Goal: Task Accomplishment & Management: Manage account settings

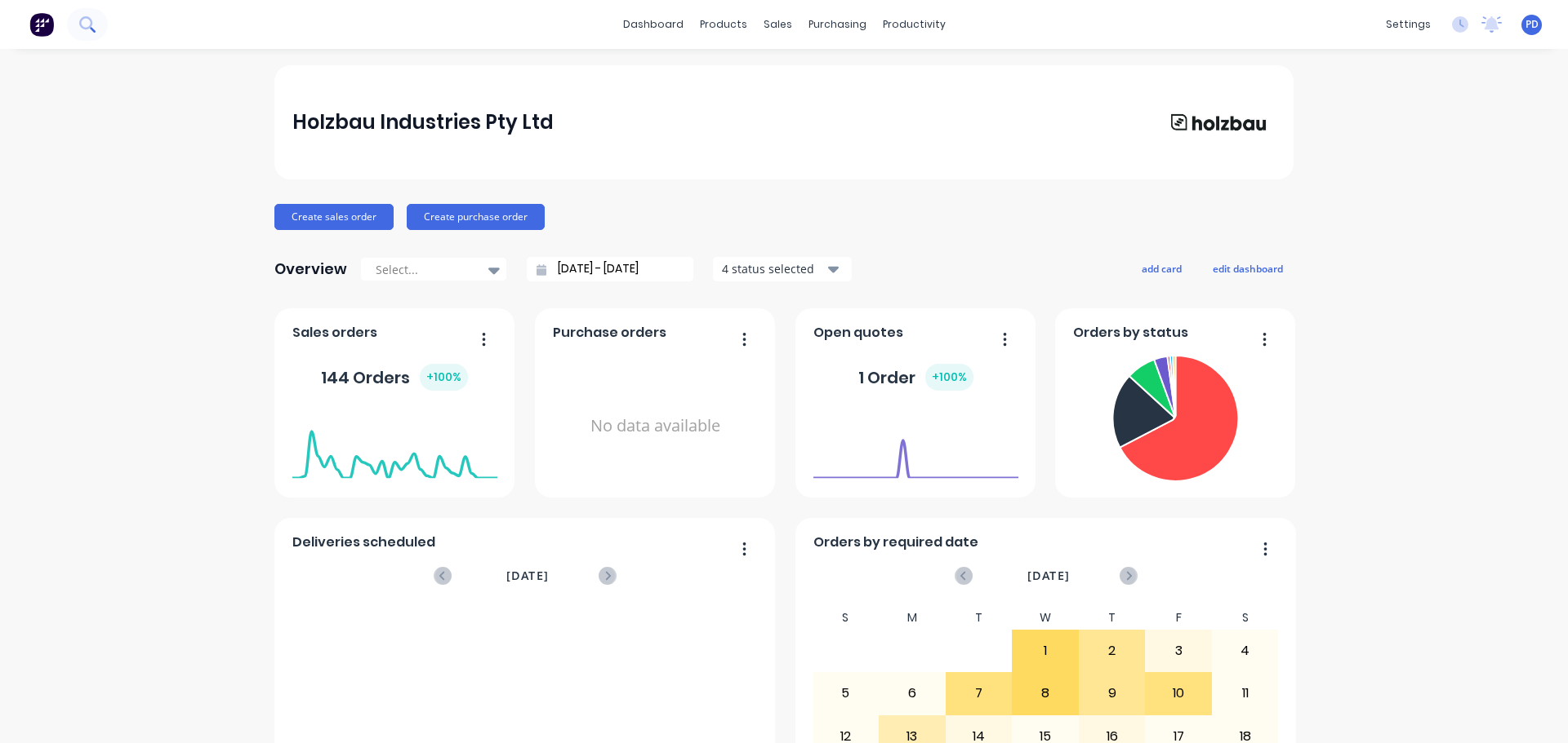
click at [86, 26] on icon at bounding box center [87, 24] width 16 height 16
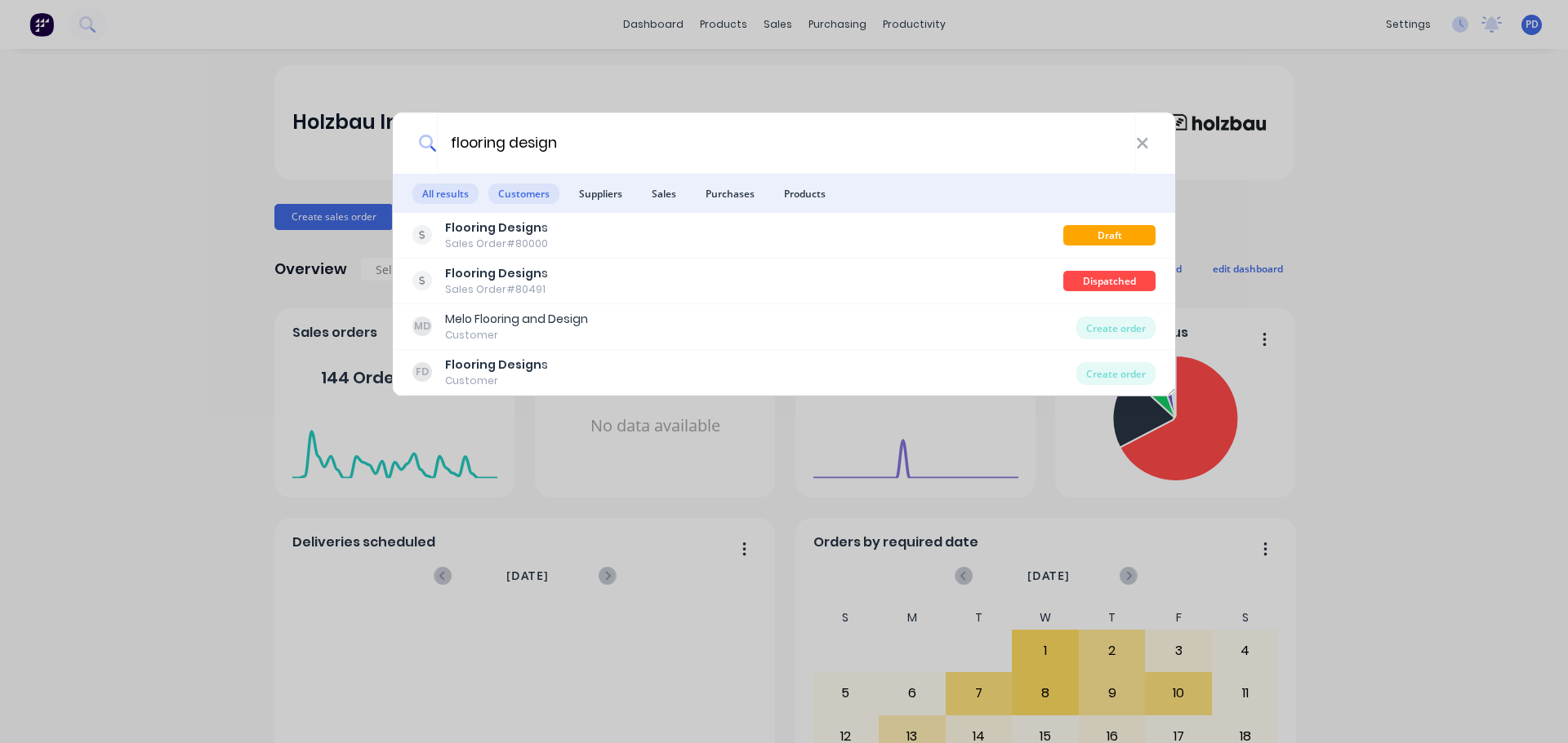
type input "flooring design"
click at [508, 198] on span "Customers" at bounding box center [523, 194] width 71 height 21
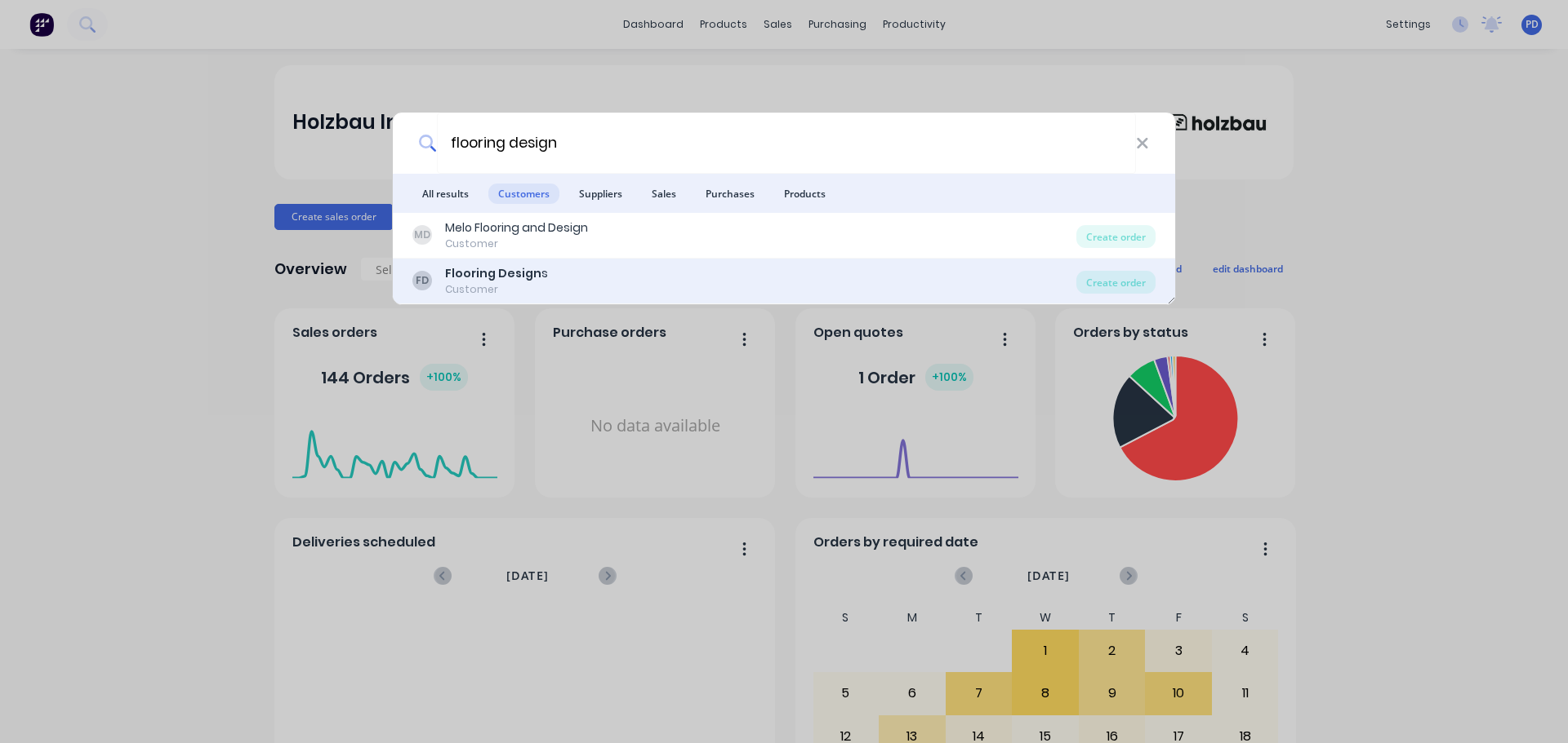
click at [513, 278] on b "Flooring Design" at bounding box center [493, 273] width 96 height 17
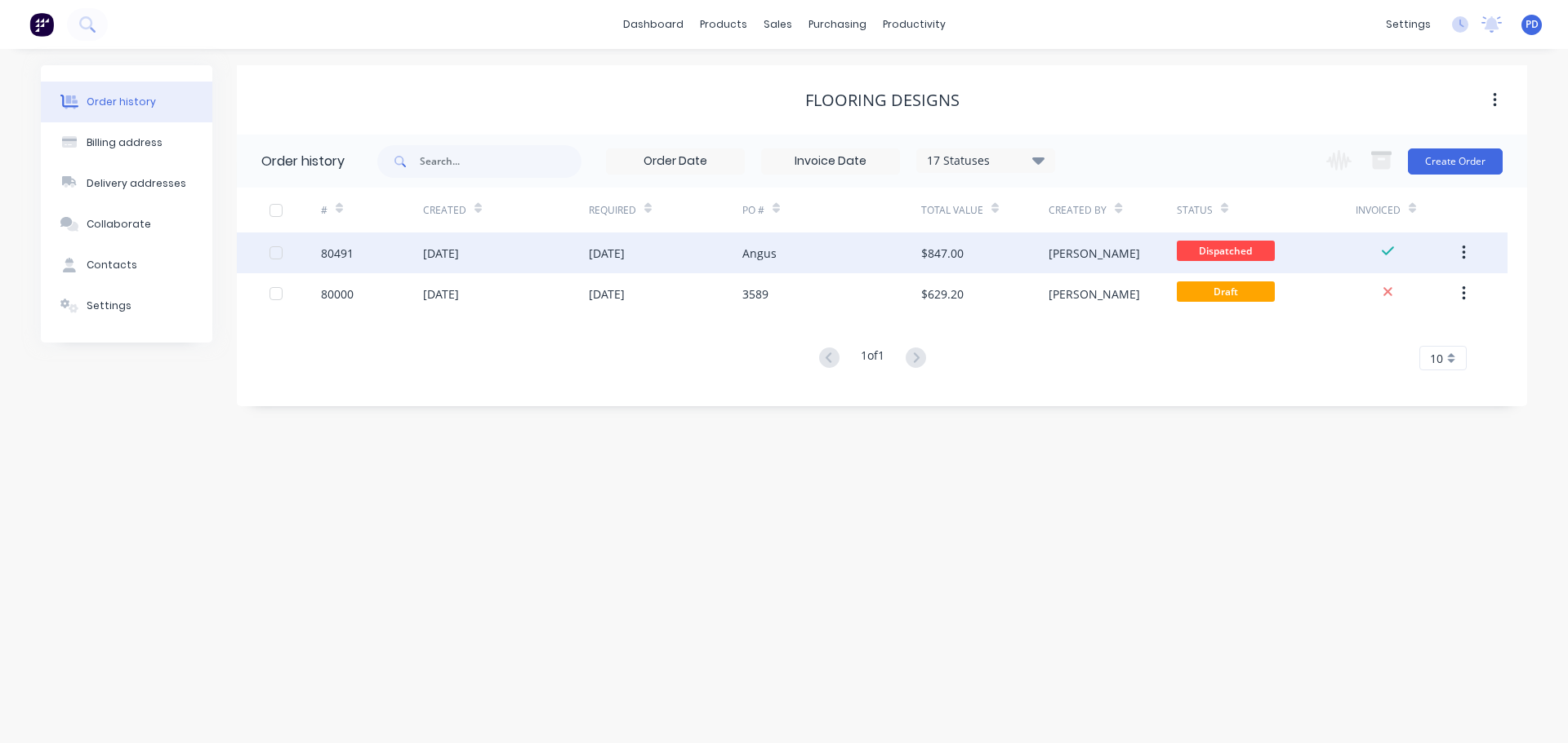
click at [628, 262] on div "[DATE]" at bounding box center [665, 254] width 154 height 41
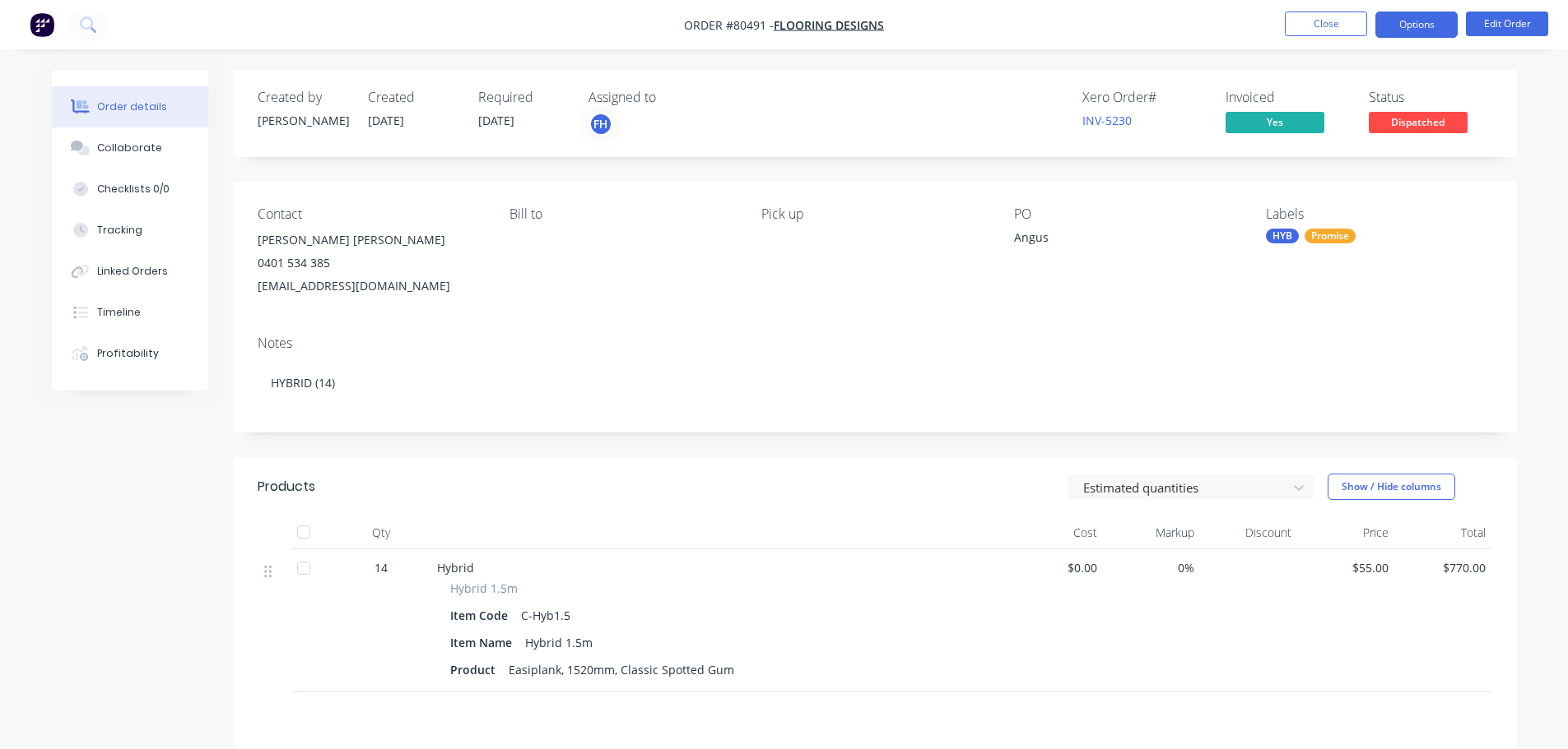
click at [1401, 22] on button "Options" at bounding box center [1416, 25] width 82 height 27
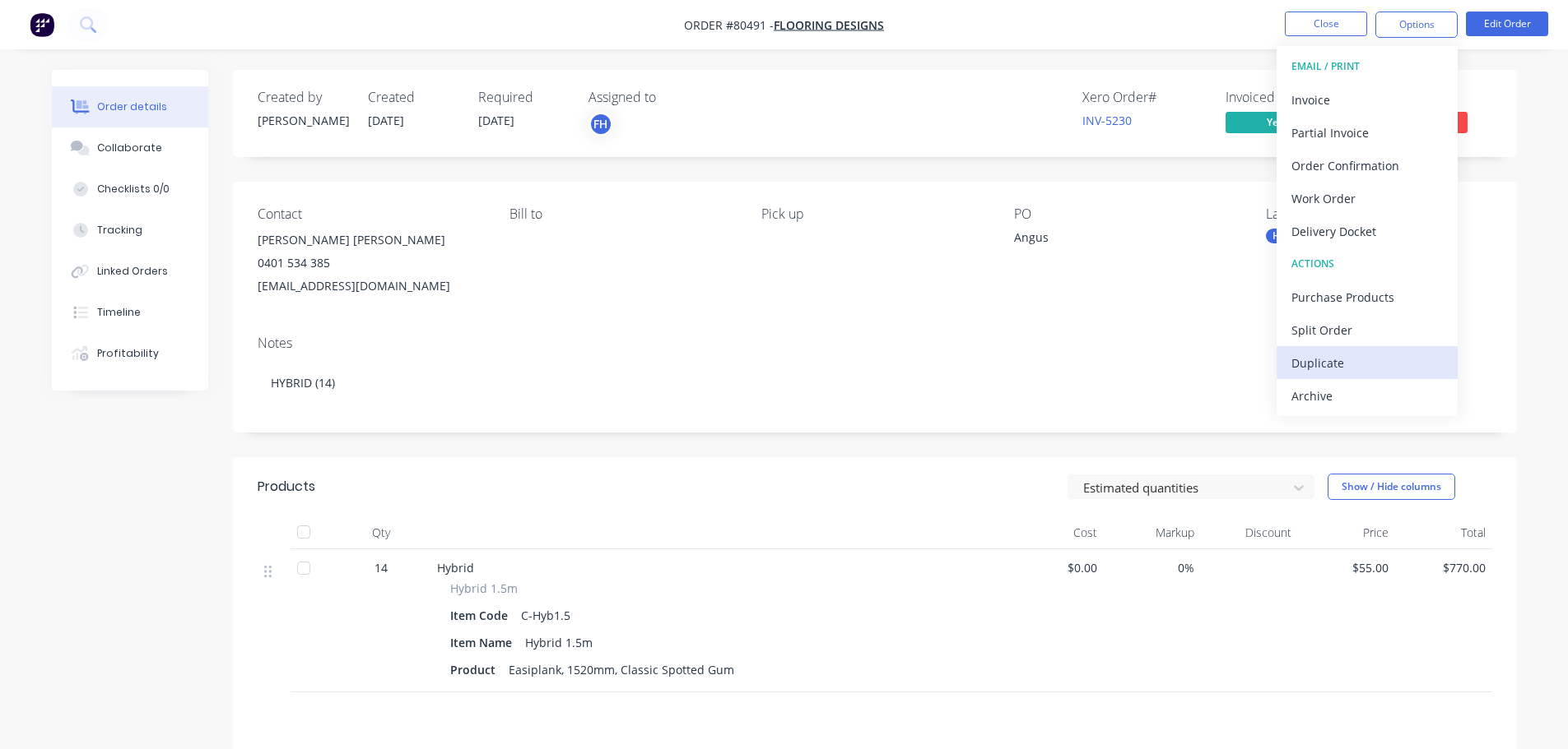
click at [1313, 356] on div "Duplicate" at bounding box center [1367, 363] width 151 height 24
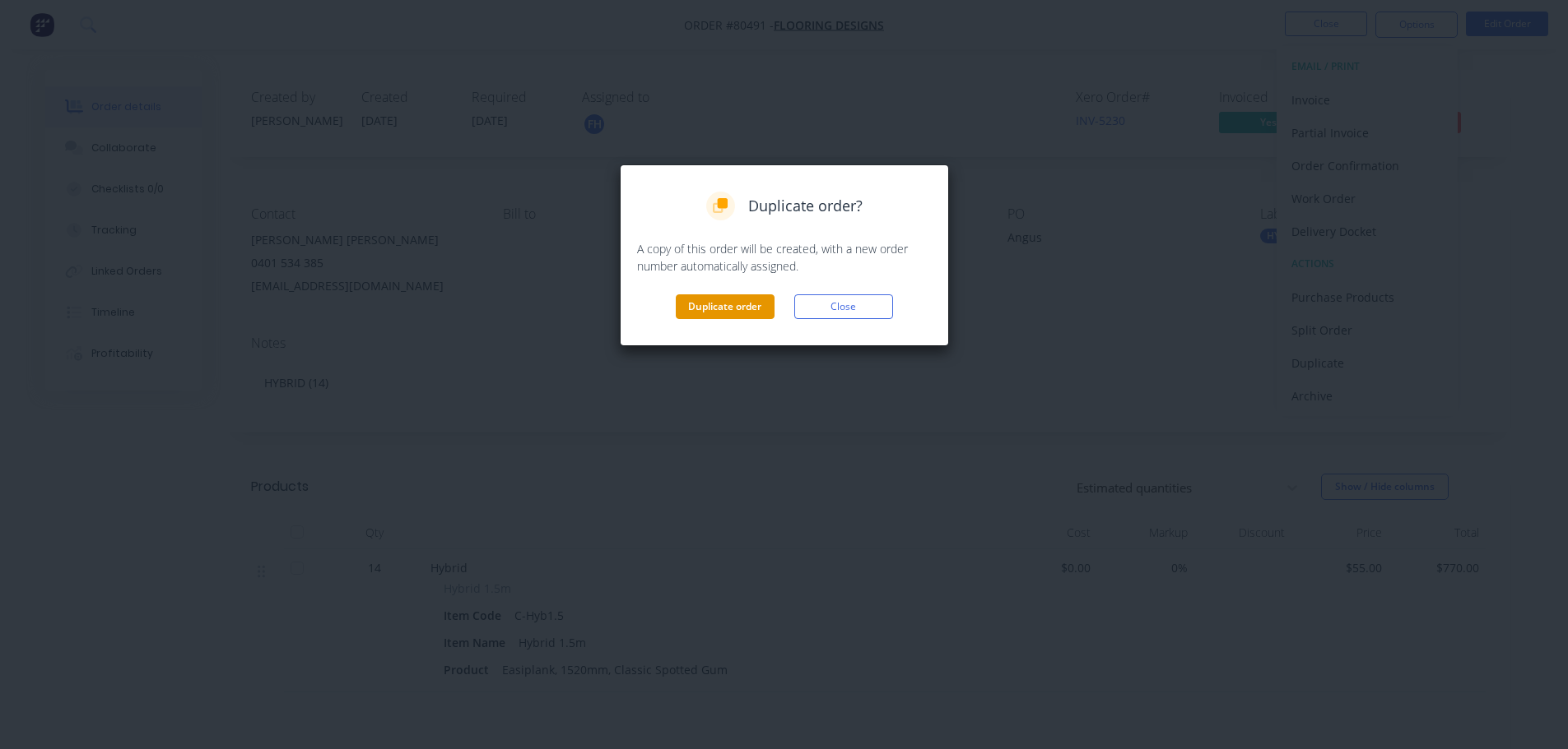
click at [705, 308] on button "Duplicate order" at bounding box center [725, 306] width 99 height 25
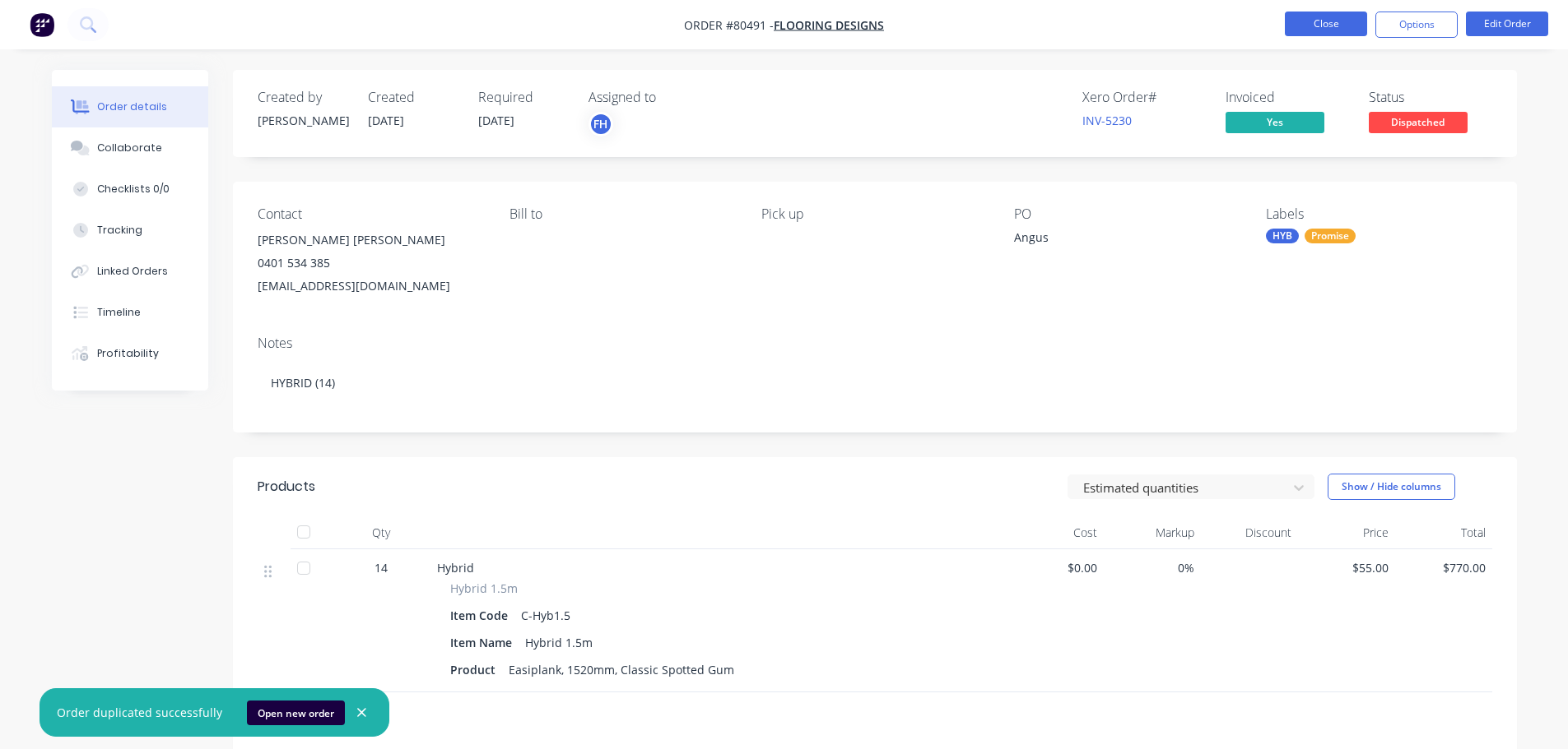
click at [1310, 28] on button "Close" at bounding box center [1325, 24] width 82 height 25
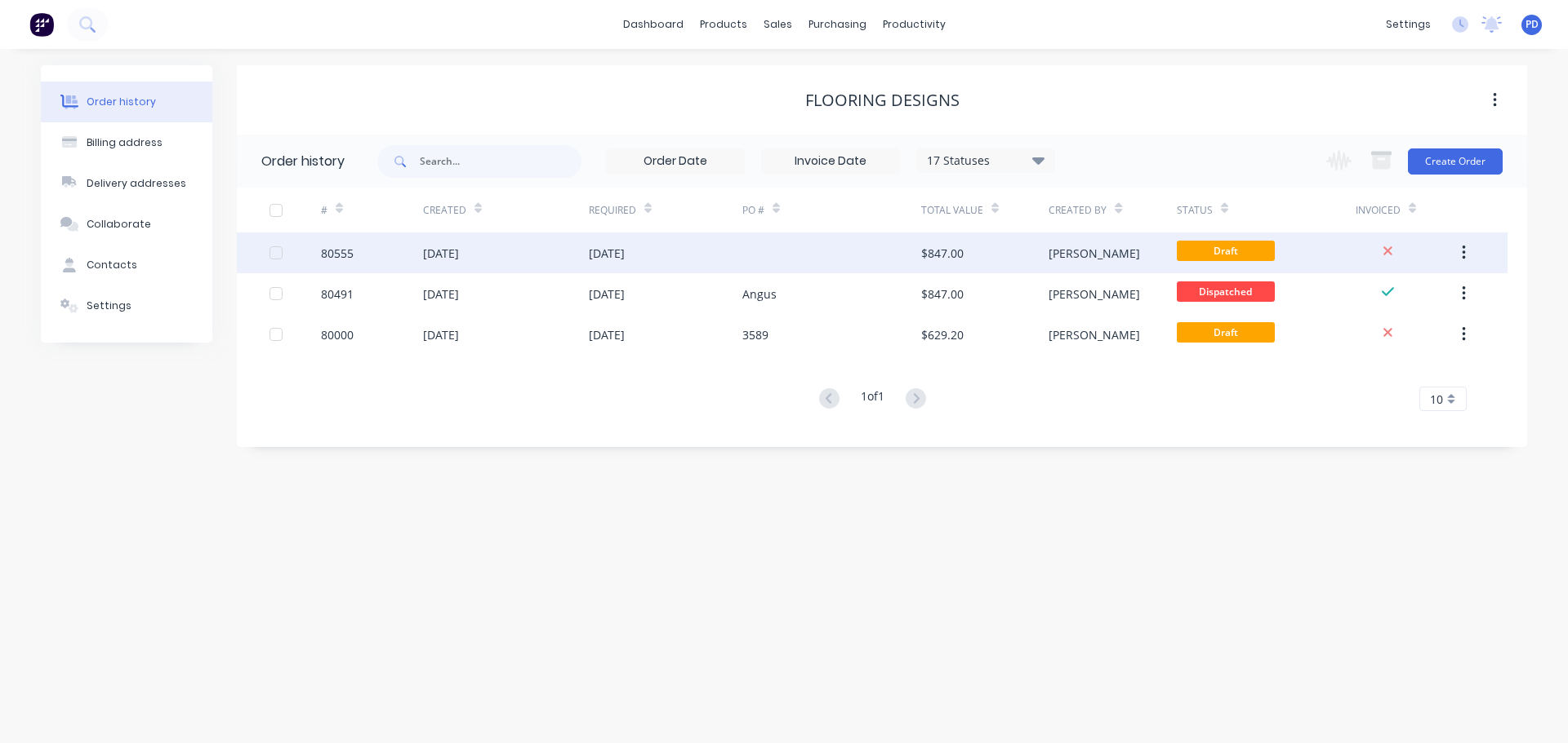
click at [453, 257] on div "[DATE]" at bounding box center [441, 254] width 36 height 18
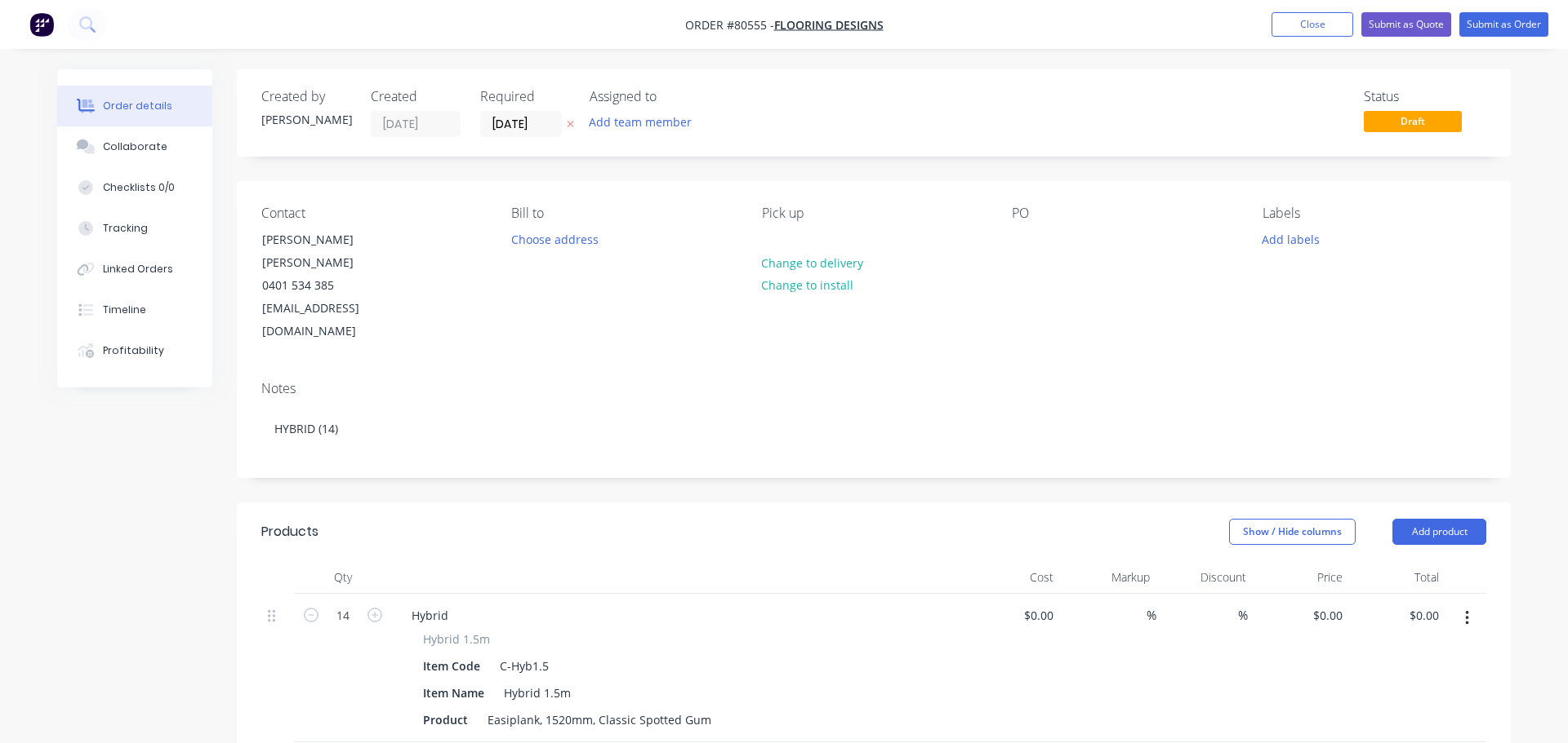
type input "$55.00"
type input "$770.00"
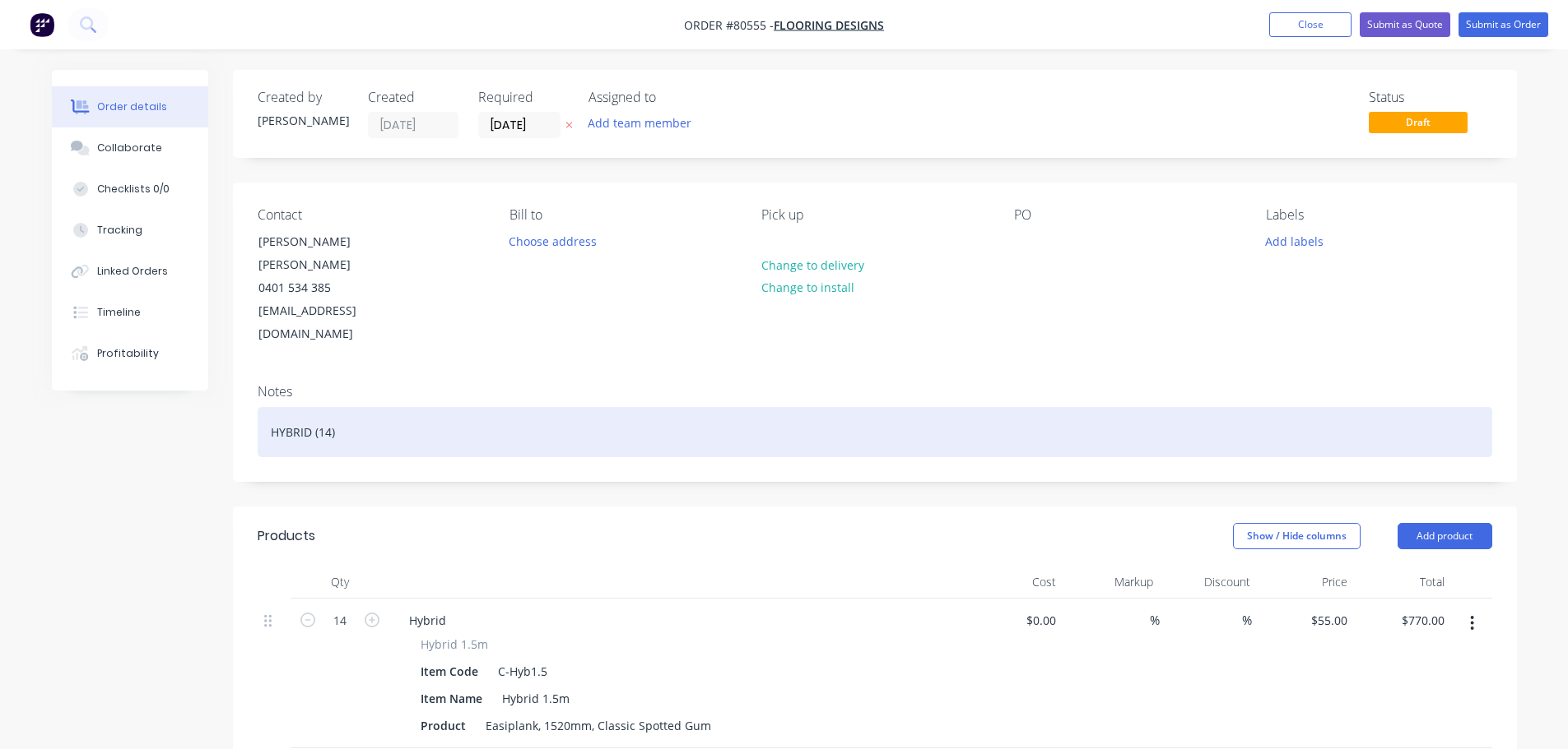
click at [323, 408] on div "HYBRID (14)" at bounding box center [875, 432] width 1234 height 50
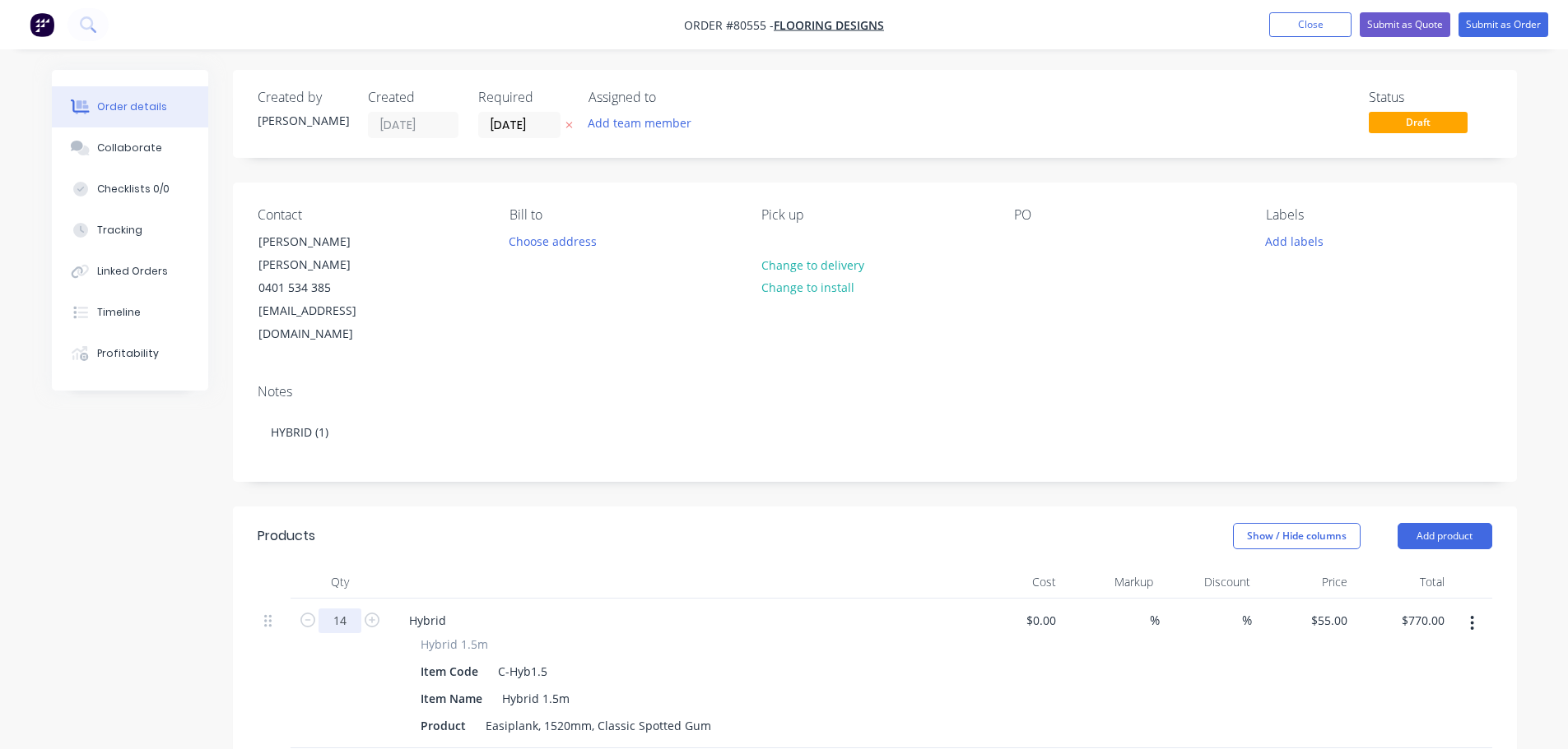
click at [340, 609] on input "14" at bounding box center [340, 621] width 42 height 25
type input "1"
type input "$55.00"
click at [523, 121] on input "[DATE]" at bounding box center [519, 124] width 81 height 25
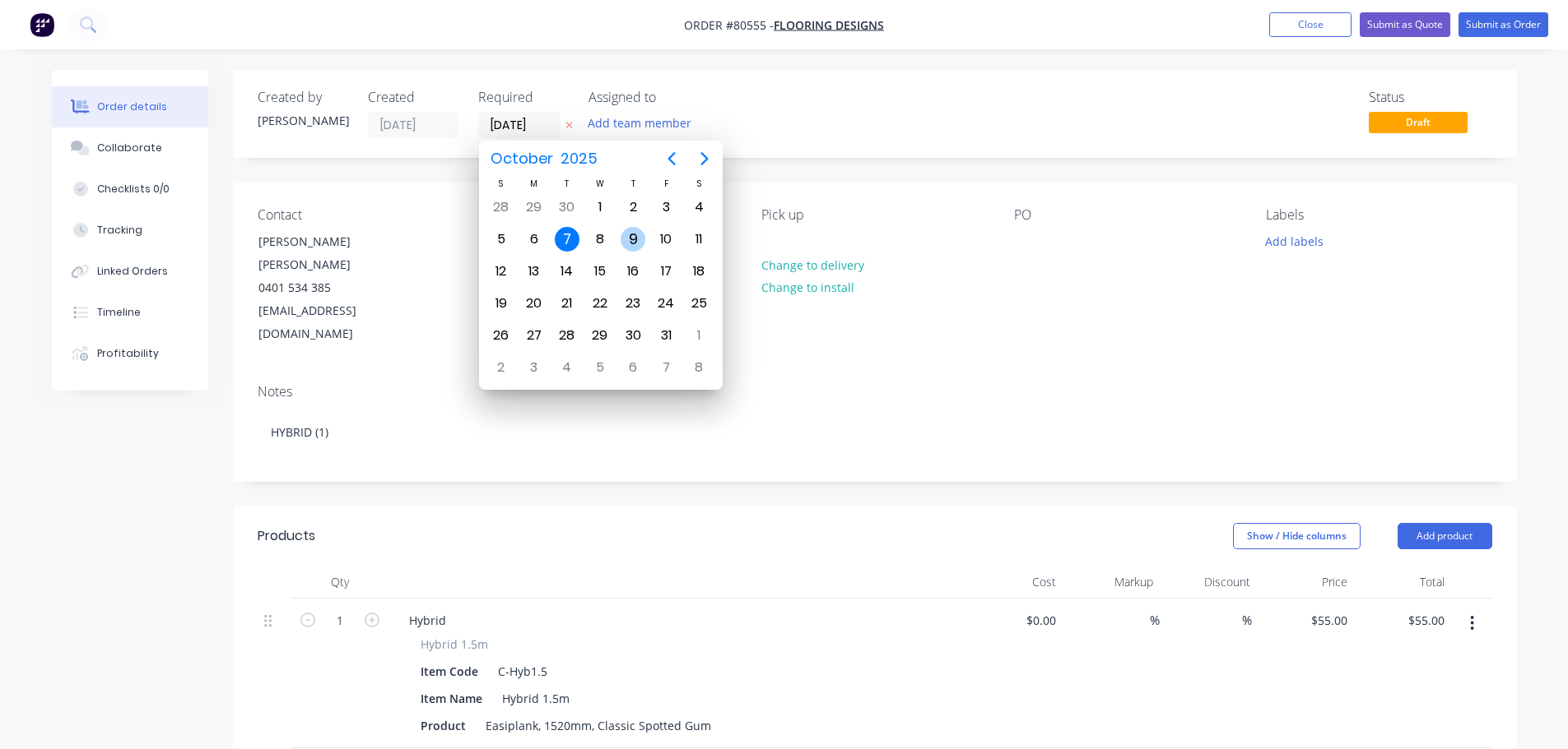
click at [632, 240] on div "9" at bounding box center [633, 239] width 25 height 25
type input "[DATE]"
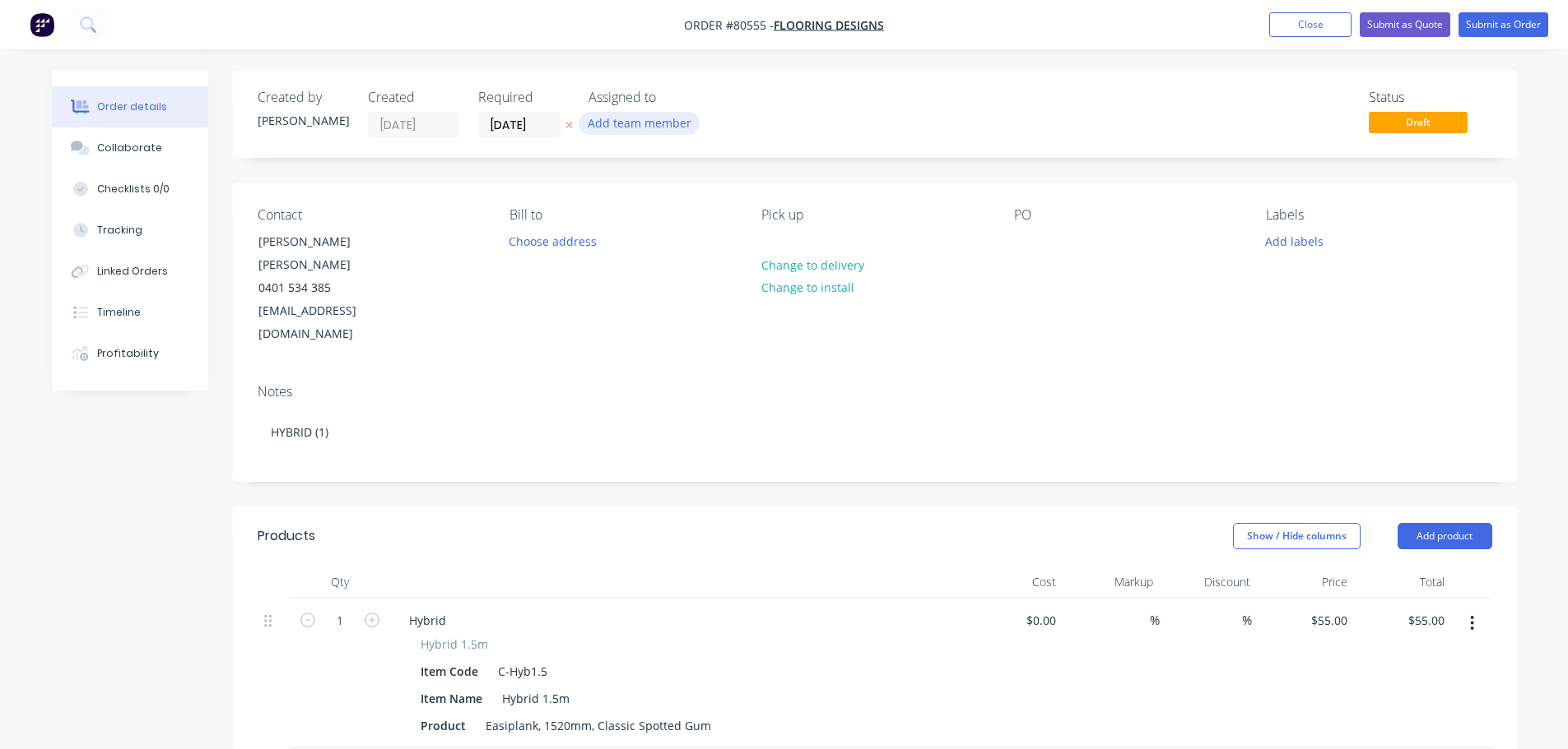
click at [608, 112] on button "Add team member" at bounding box center [639, 122] width 121 height 23
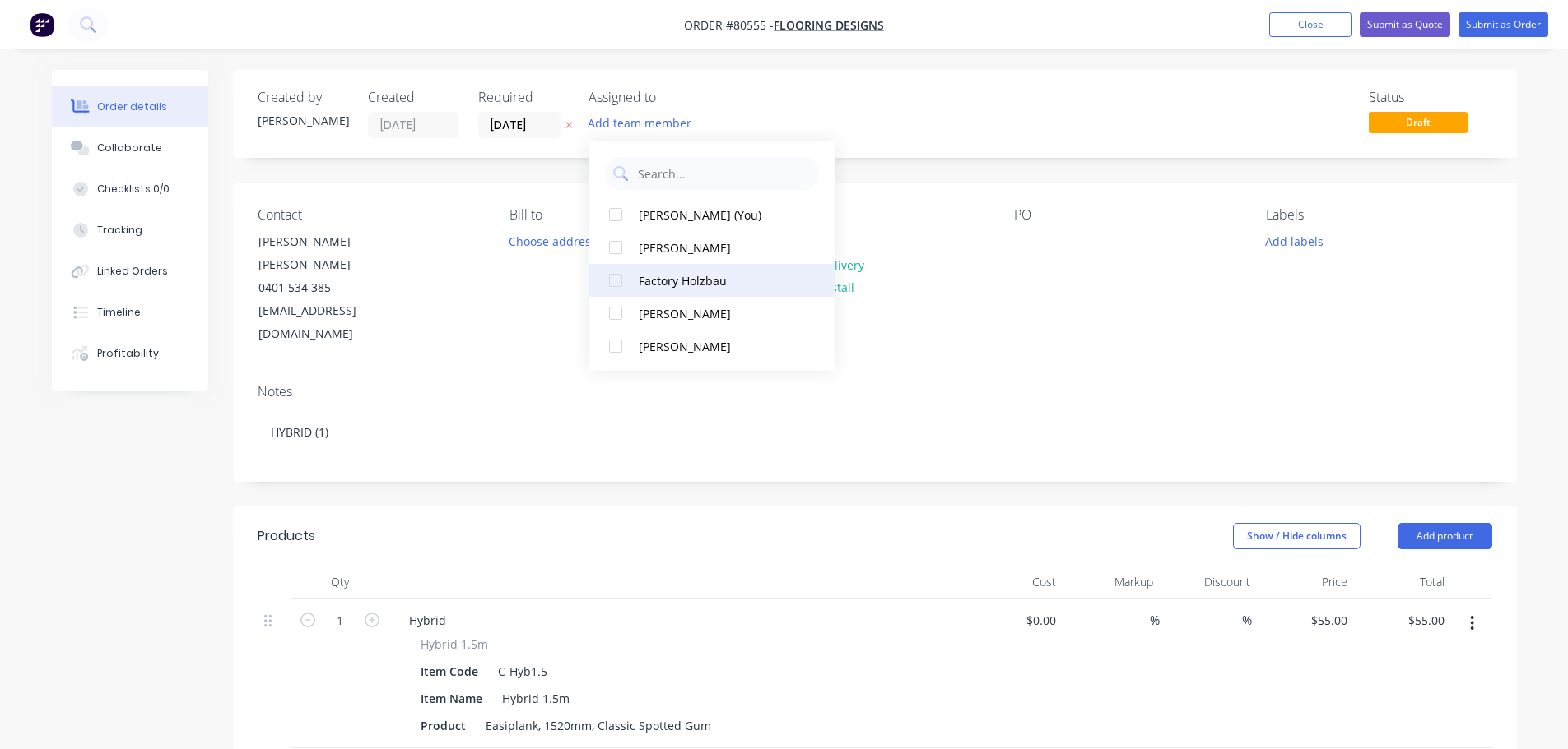
click at [610, 283] on div at bounding box center [615, 280] width 33 height 33
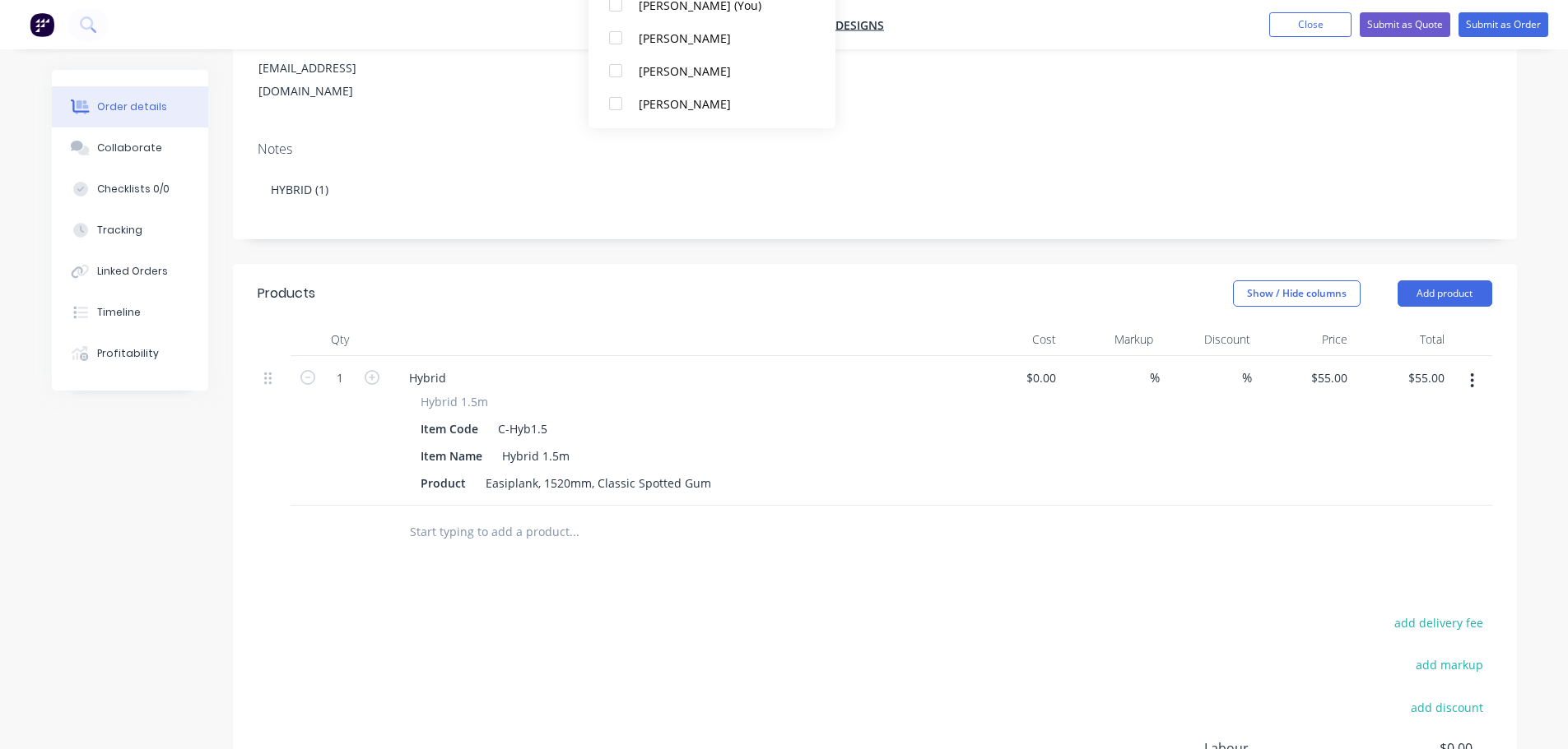
scroll to position [412, 0]
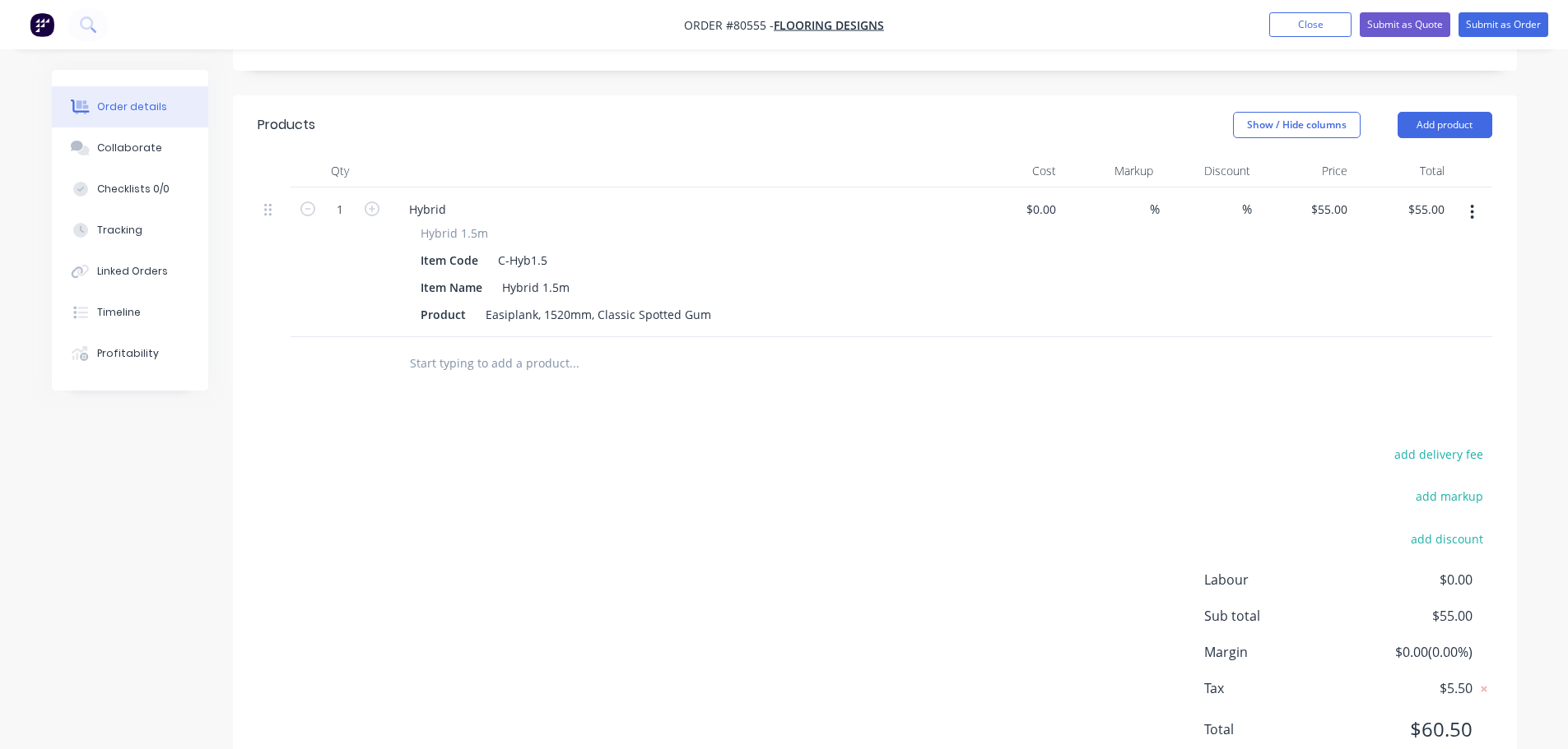
click at [484, 347] on input "text" at bounding box center [573, 363] width 329 height 33
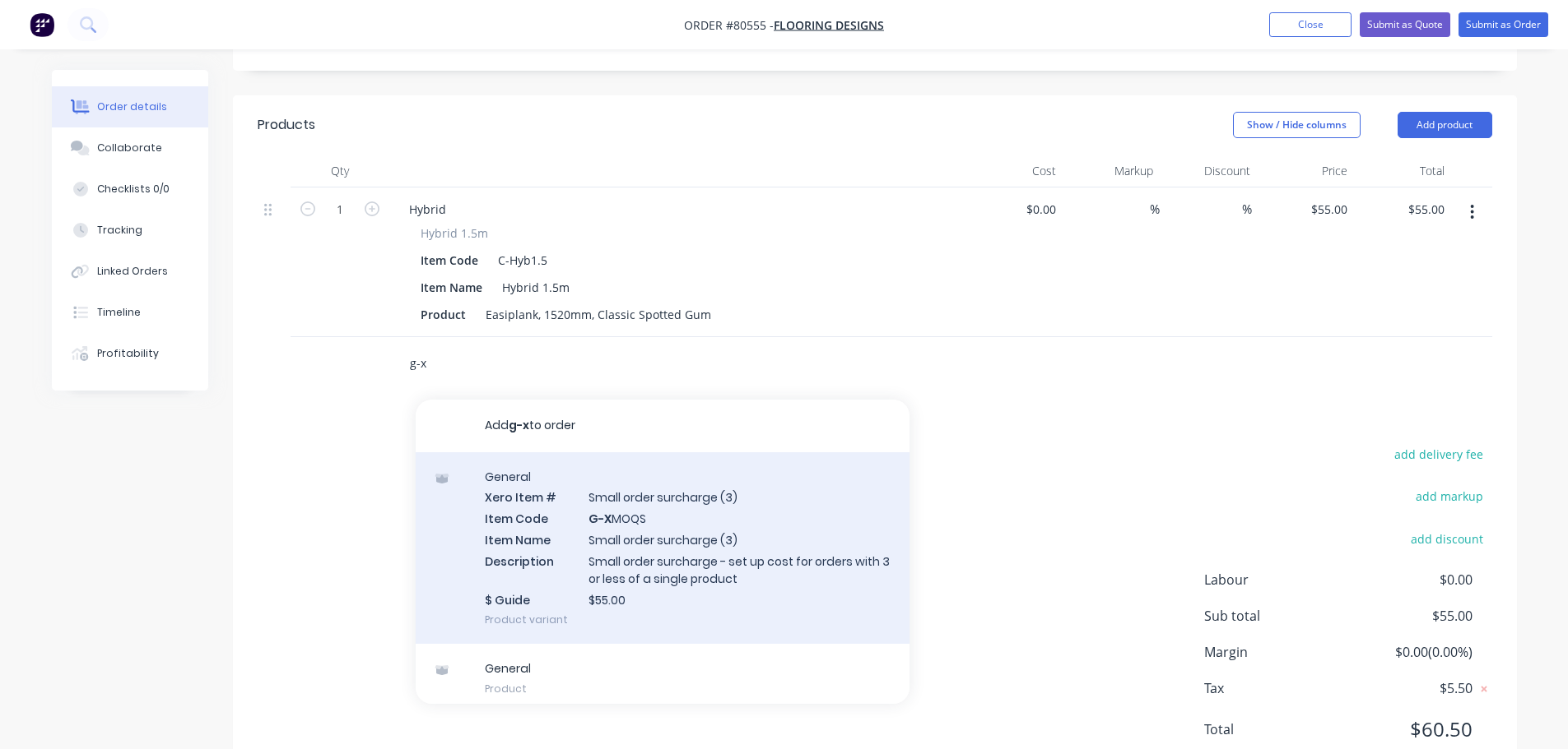
type input "g-x"
click at [554, 538] on div "General Xero Item # Small order surcharge (3) Item Code G-X MOQS Item Name Smal…" at bounding box center [663, 548] width 494 height 192
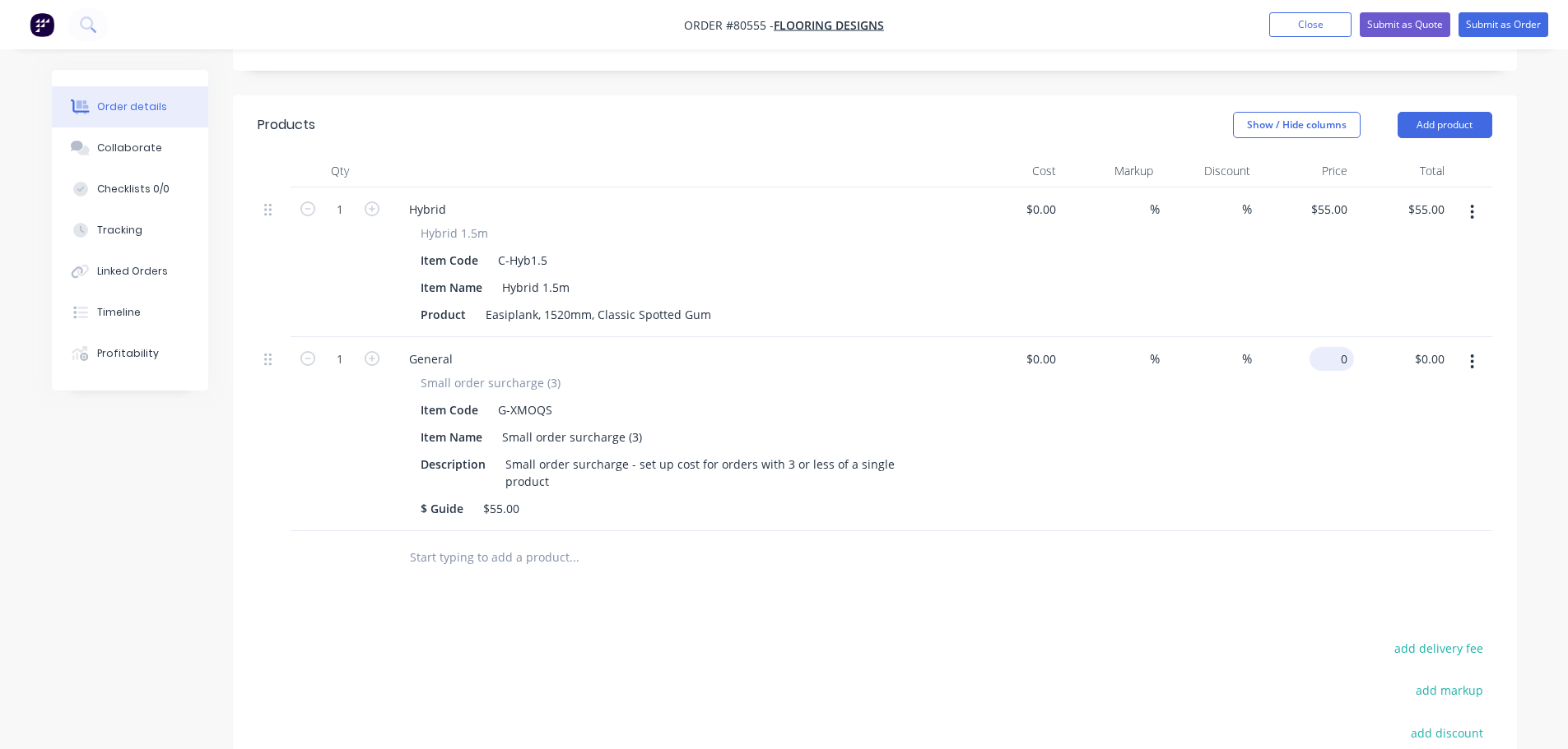
click at [1329, 347] on div "0 $0.00" at bounding box center [1331, 359] width 44 height 24
type input "$55.00"
click at [1491, 28] on button "Submit as Order" at bounding box center [1503, 25] width 90 height 25
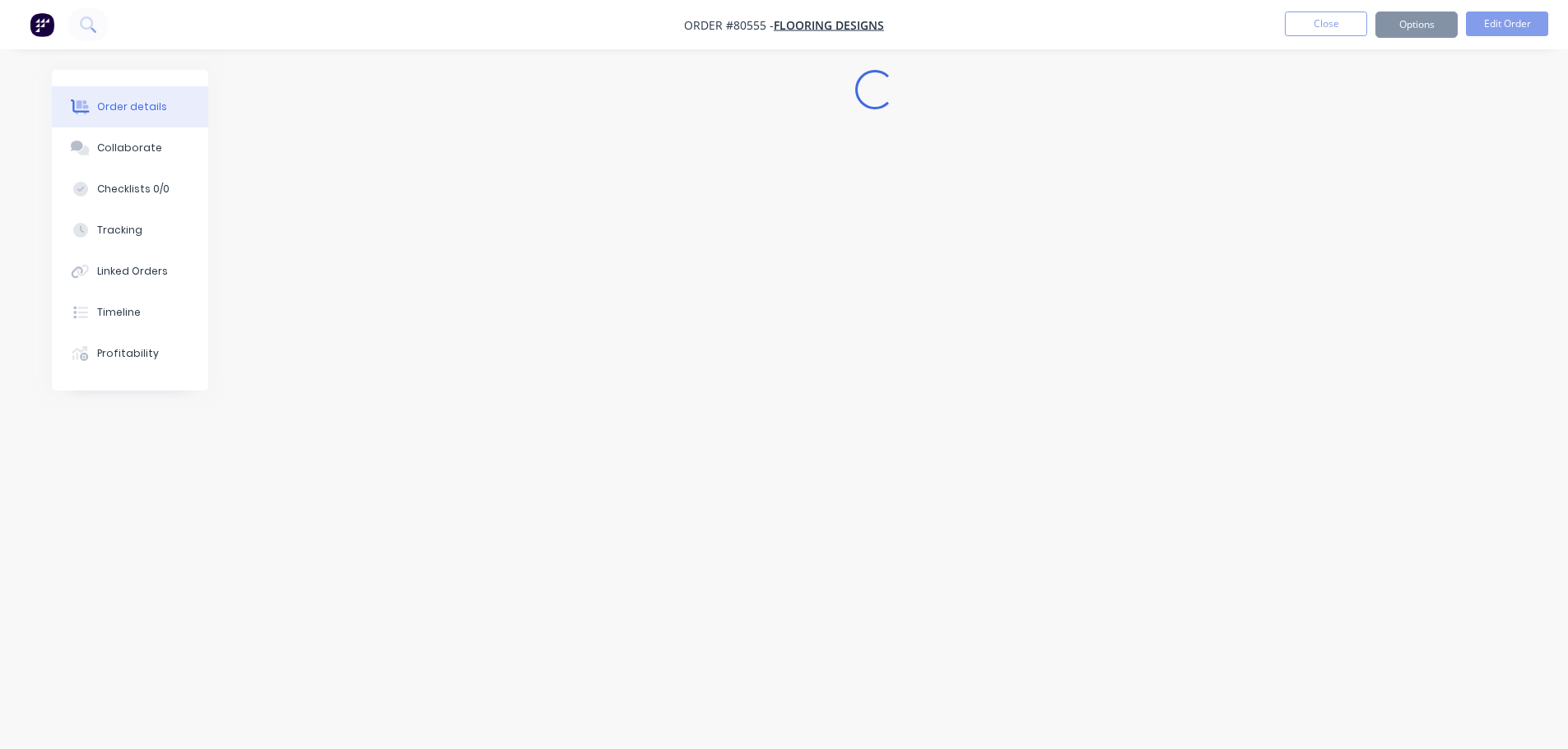
scroll to position [0, 0]
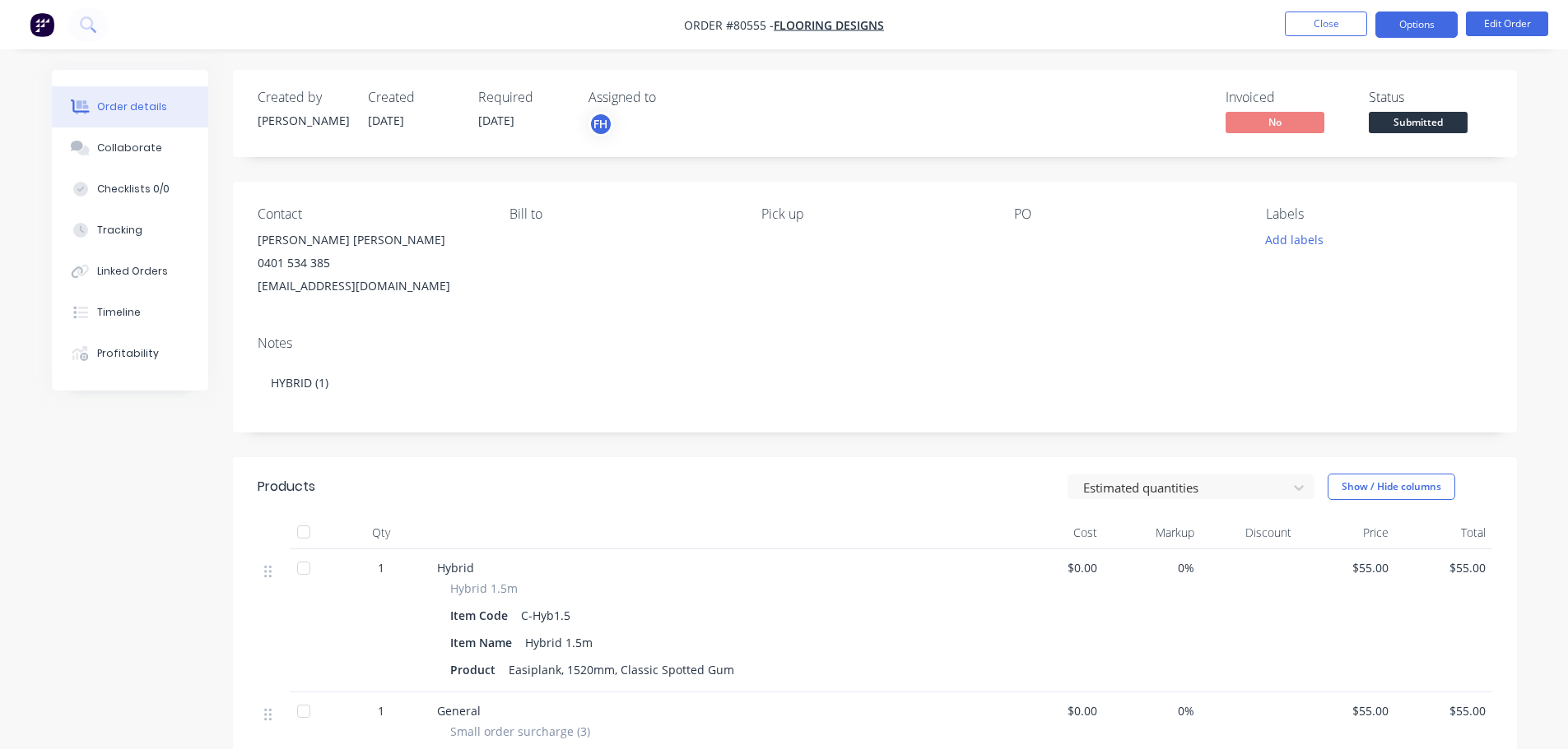
click at [1442, 33] on button "Options" at bounding box center [1416, 25] width 82 height 27
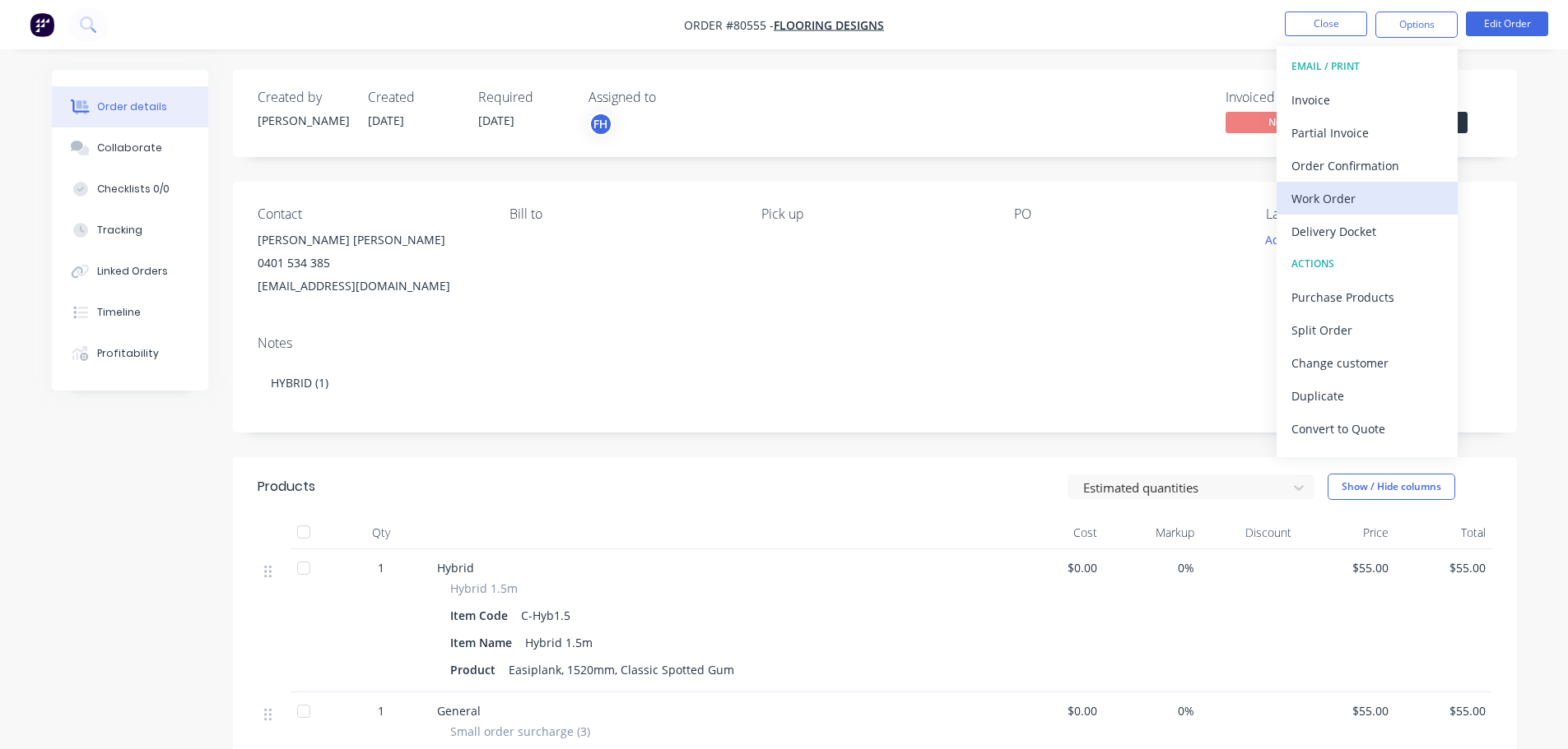
click at [1344, 196] on div "Work Order" at bounding box center [1367, 198] width 151 height 24
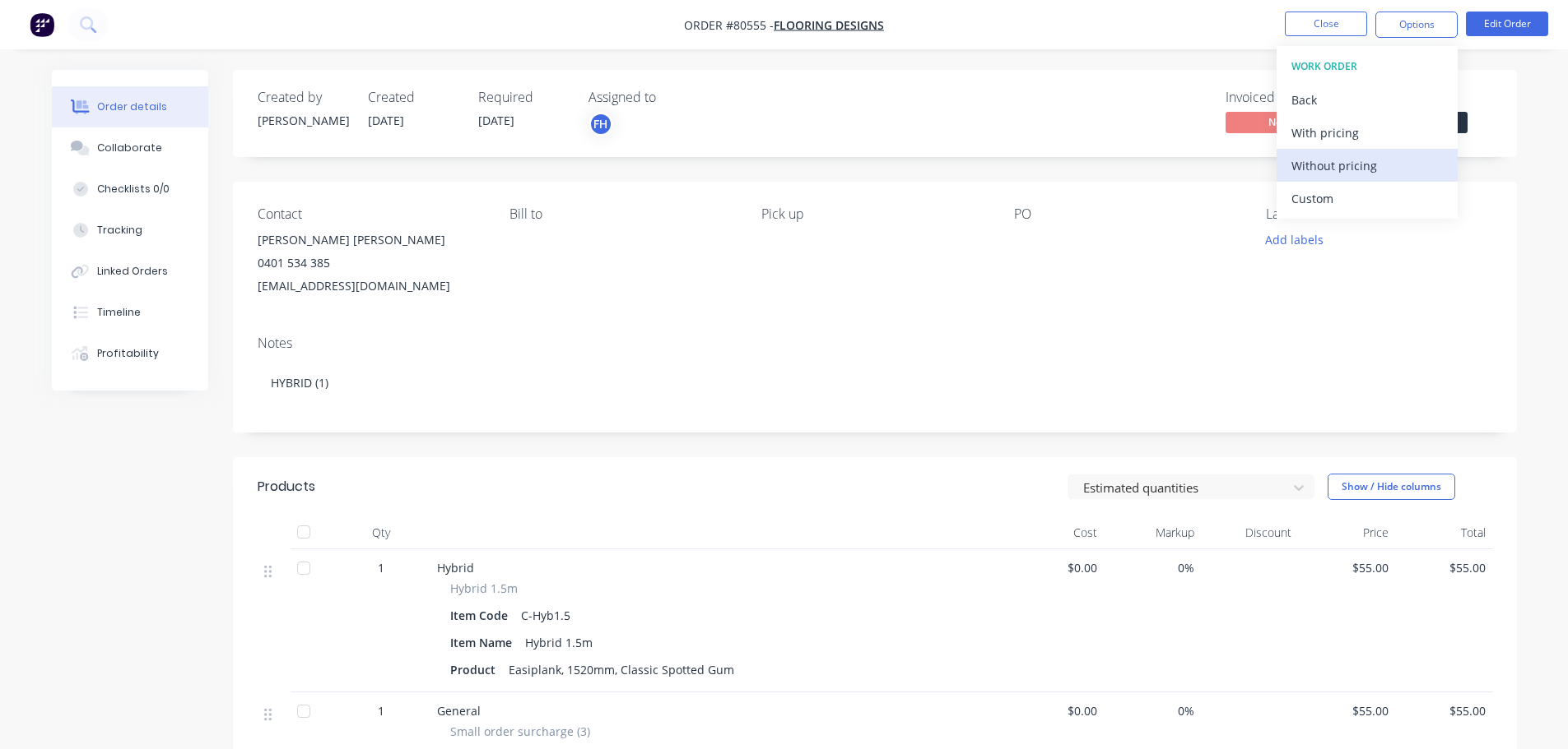
click at [1323, 169] on div "Without pricing" at bounding box center [1367, 166] width 151 height 24
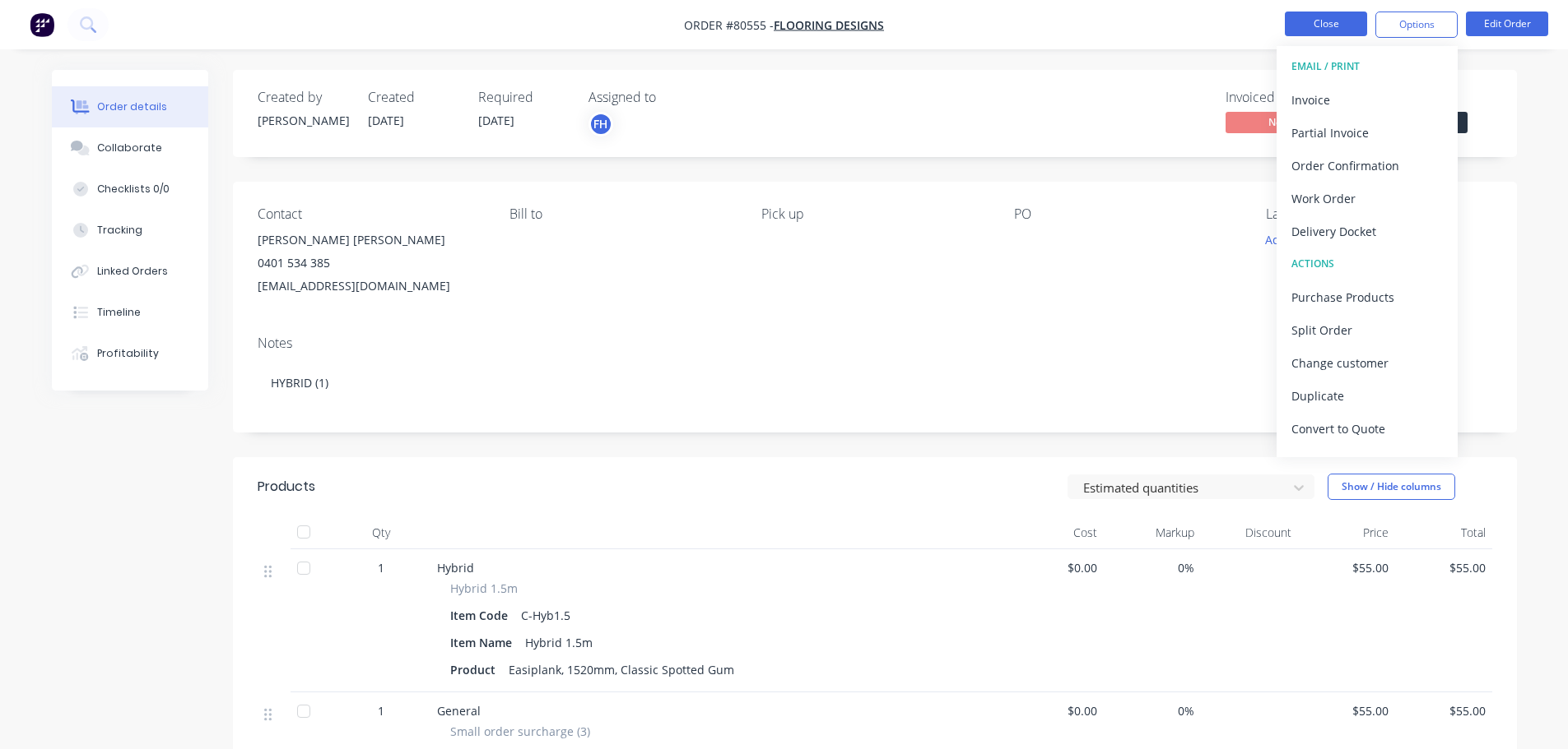
click at [1343, 24] on button "Close" at bounding box center [1325, 24] width 82 height 25
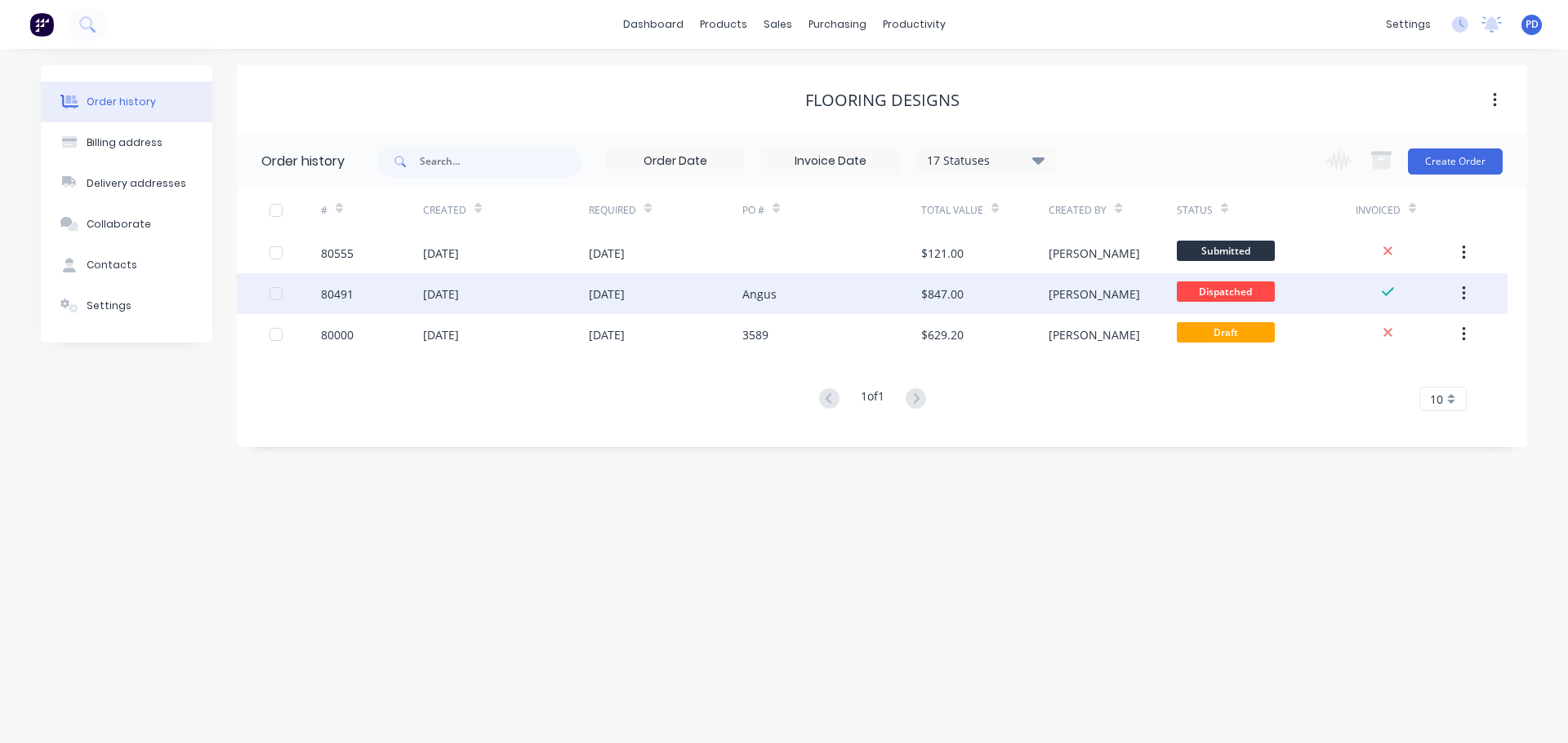
click at [606, 300] on div "[DATE]" at bounding box center [606, 295] width 36 height 18
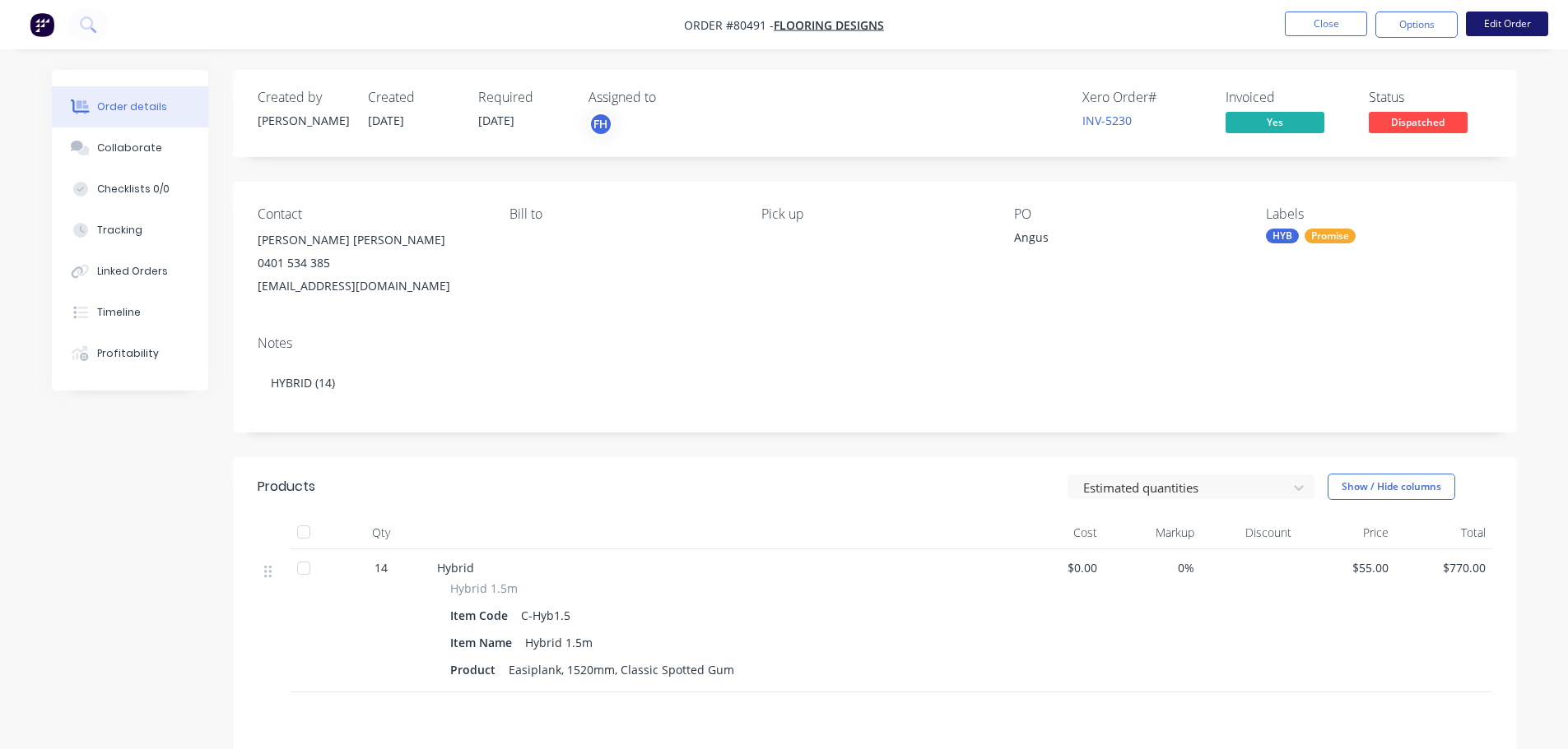
click at [1481, 22] on button "Edit Order" at bounding box center [1507, 24] width 82 height 25
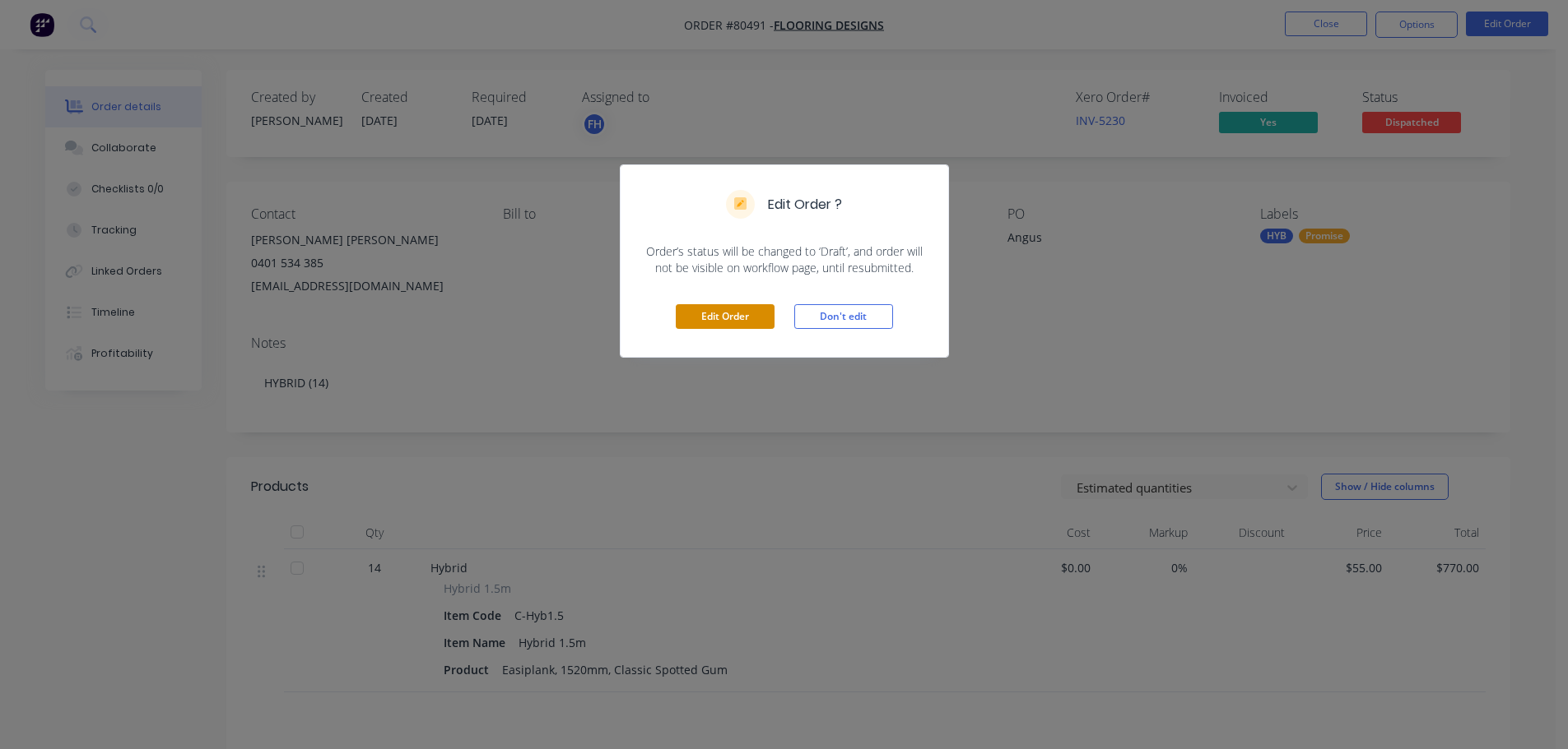
click at [744, 315] on button "Edit Order" at bounding box center [725, 316] width 99 height 25
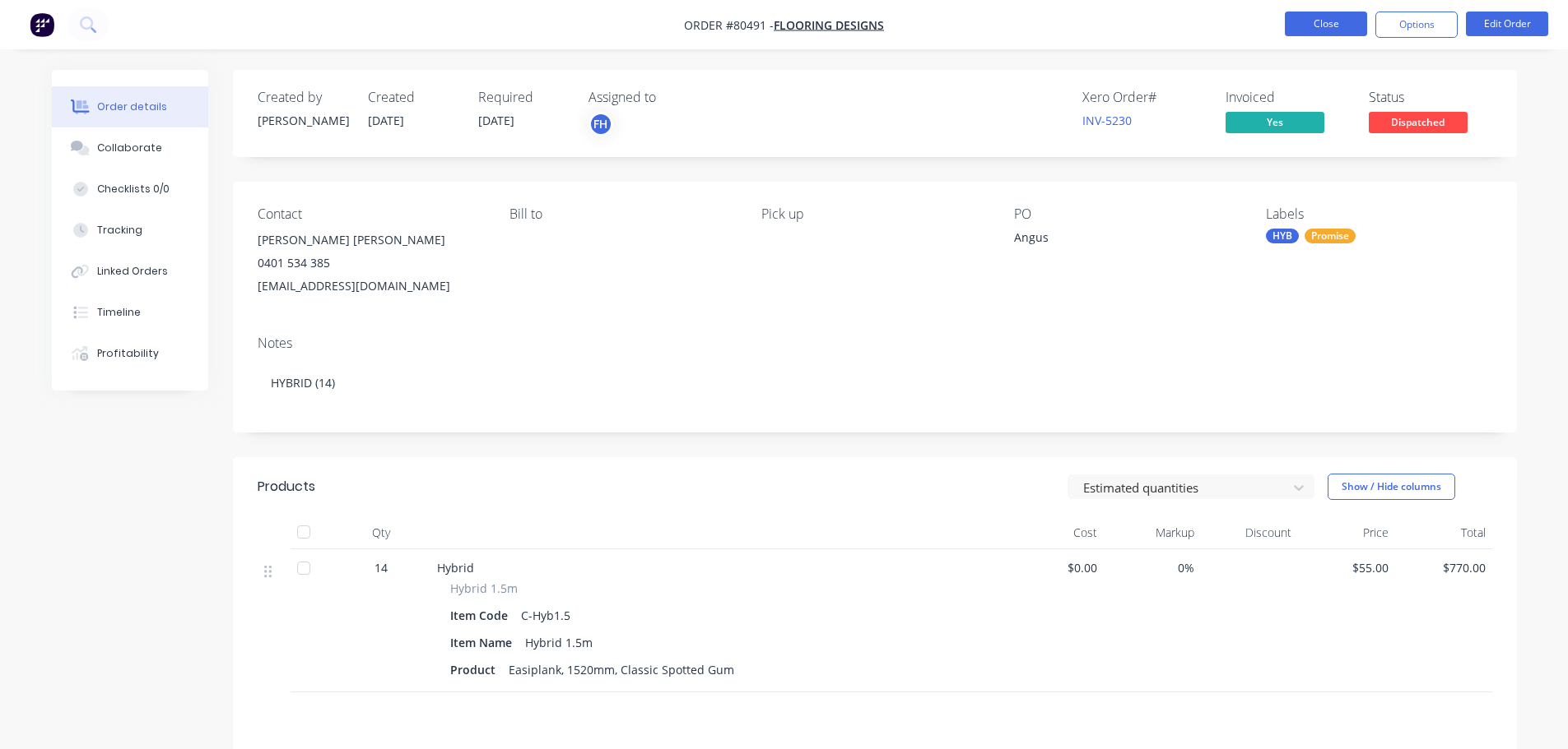
click at [1344, 29] on button "Close" at bounding box center [1325, 24] width 82 height 25
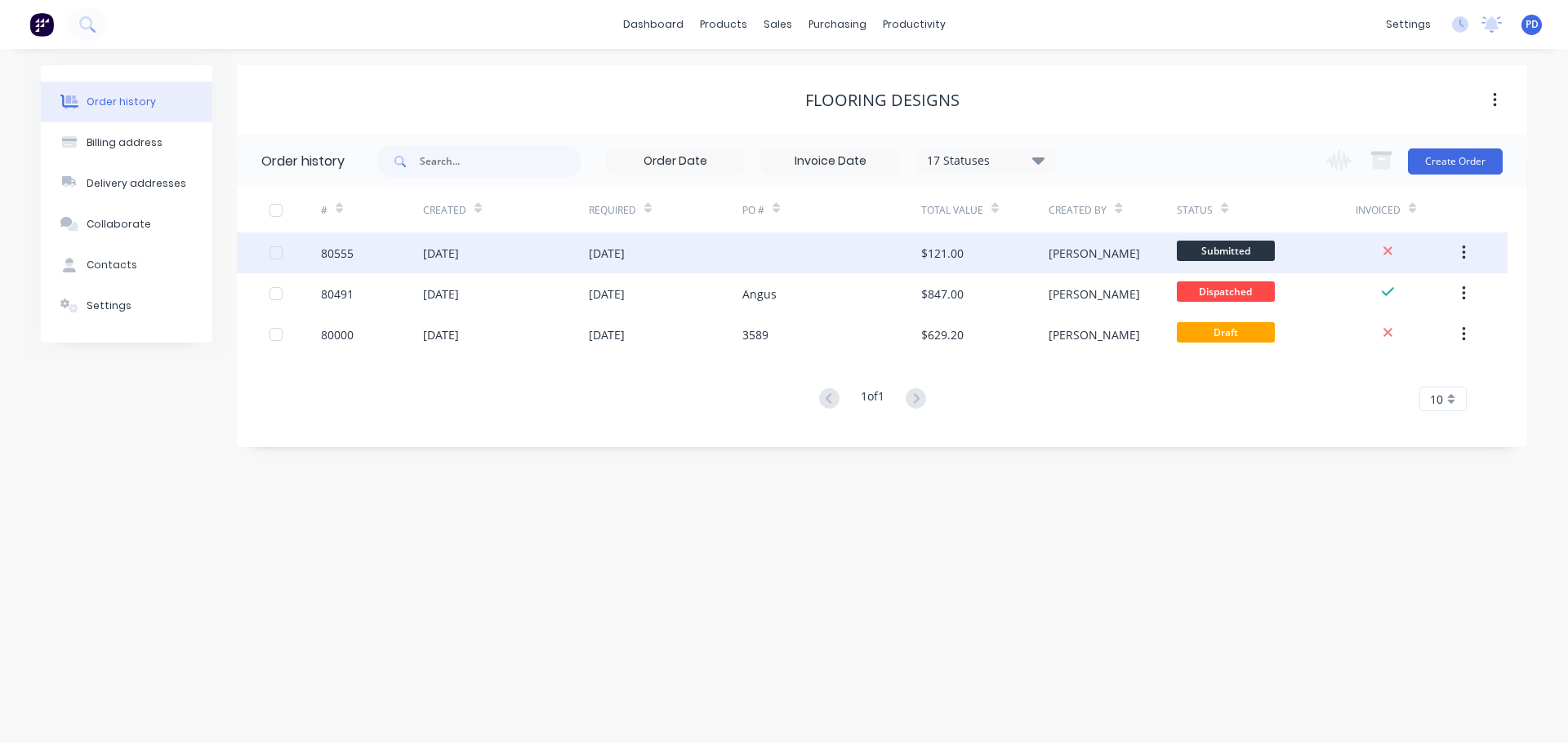
click at [939, 257] on div "$121.00" at bounding box center [941, 254] width 42 height 18
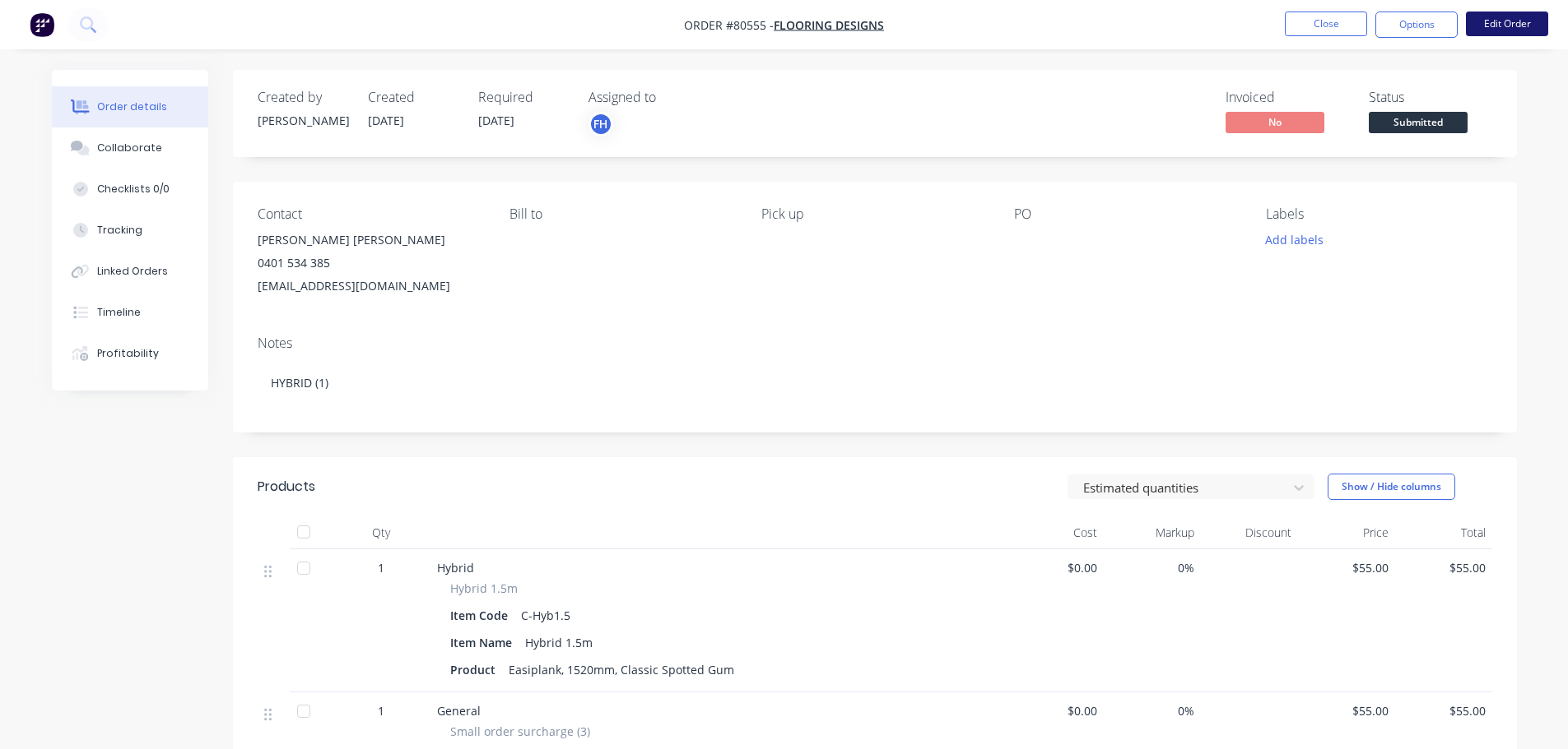
click at [1478, 20] on button "Edit Order" at bounding box center [1507, 24] width 82 height 25
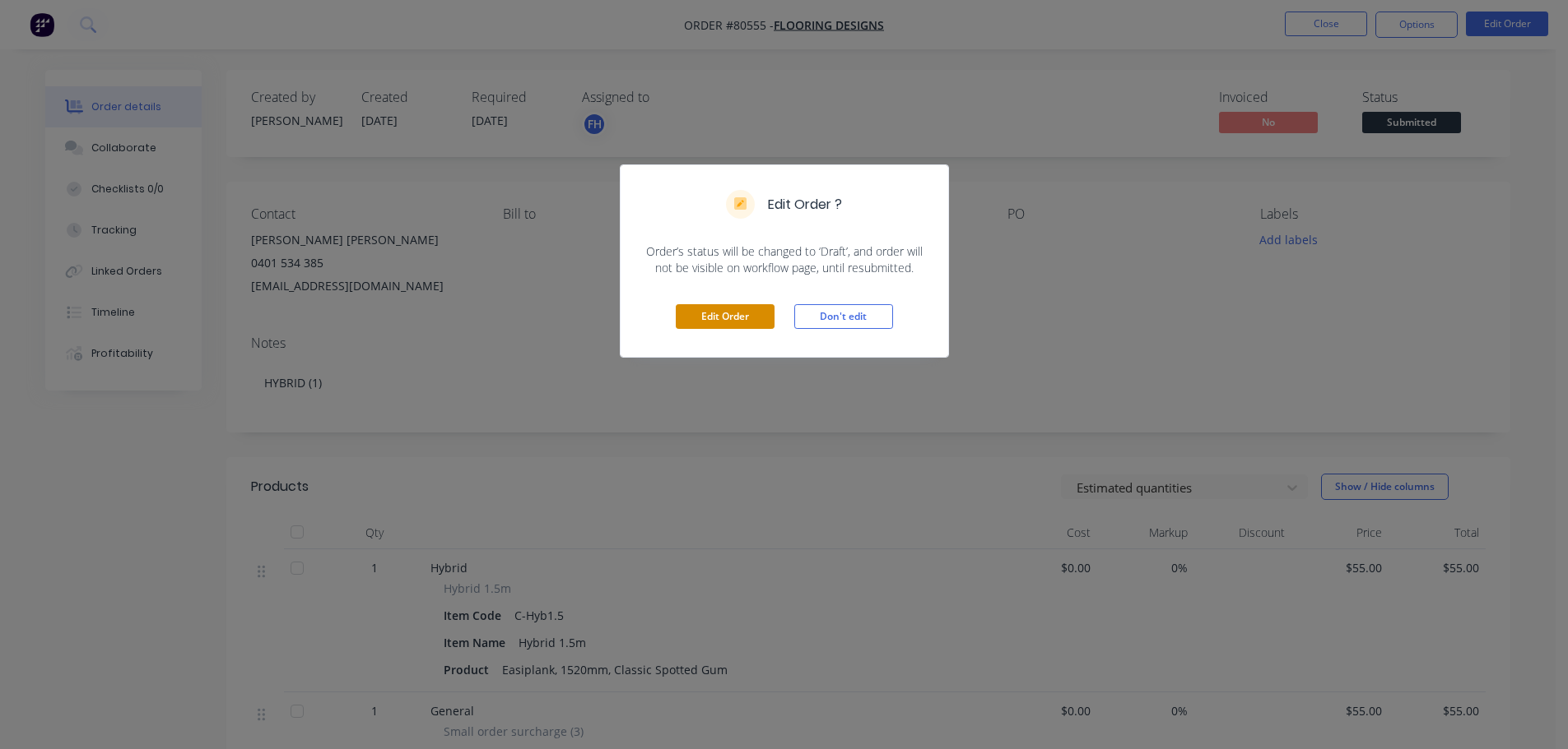
click at [700, 310] on button "Edit Order" at bounding box center [725, 316] width 99 height 25
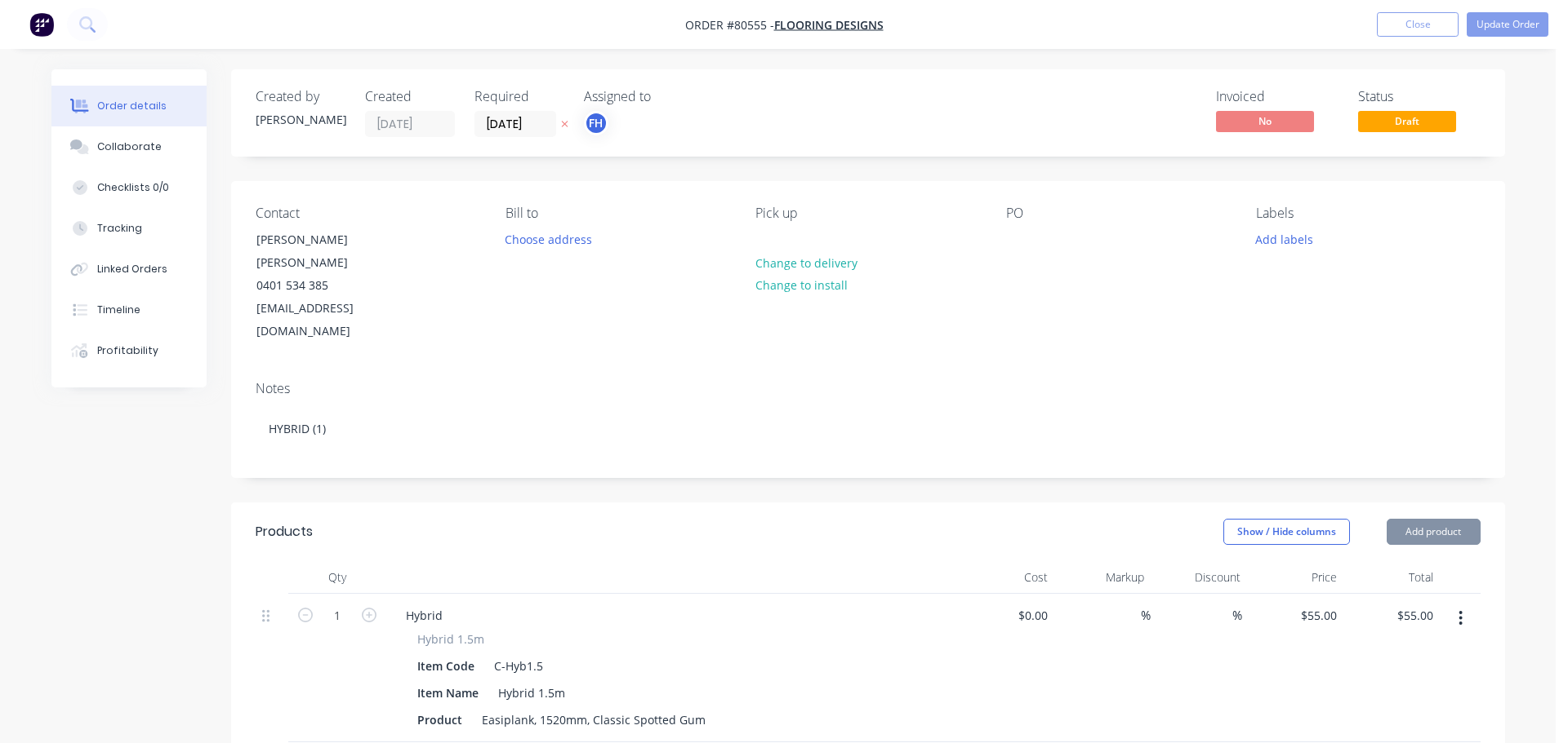
type input "$55.00"
click at [1008, 234] on div at bounding box center [1019, 240] width 26 height 23
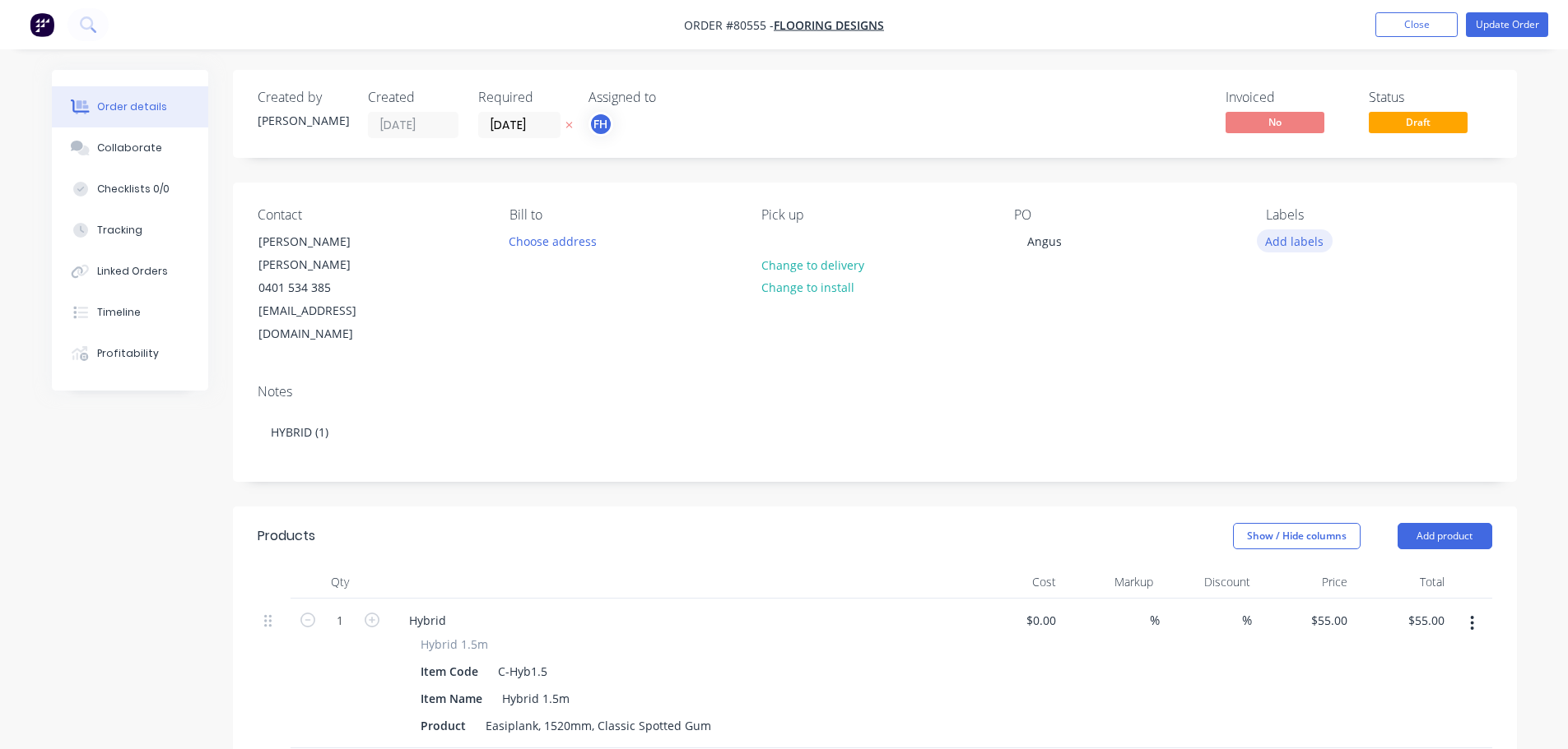
click at [1294, 244] on button "Add labels" at bounding box center [1294, 241] width 76 height 23
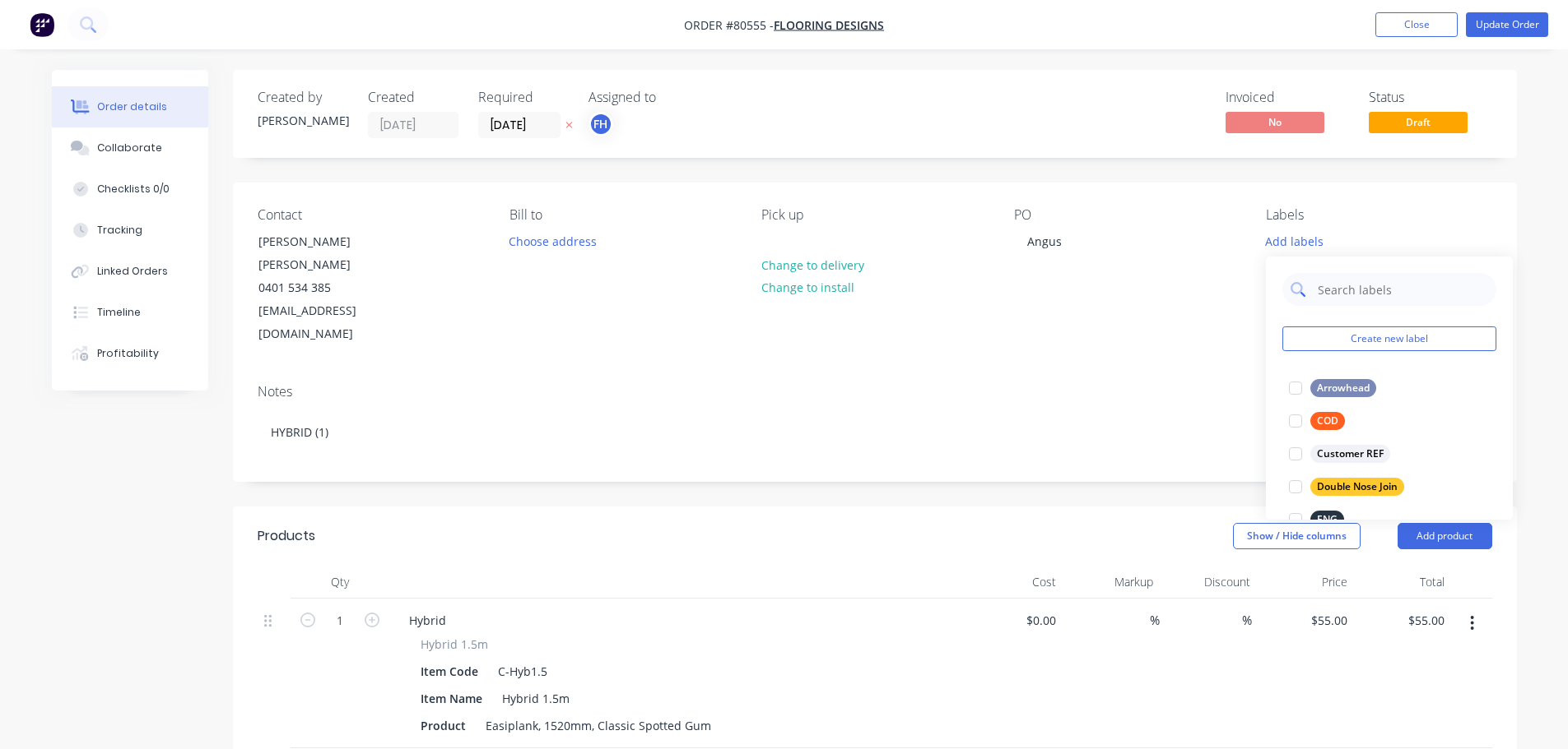
click at [1339, 289] on input "text" at bounding box center [1402, 289] width 172 height 33
type input "h"
click at [1295, 452] on div at bounding box center [1294, 453] width 33 height 33
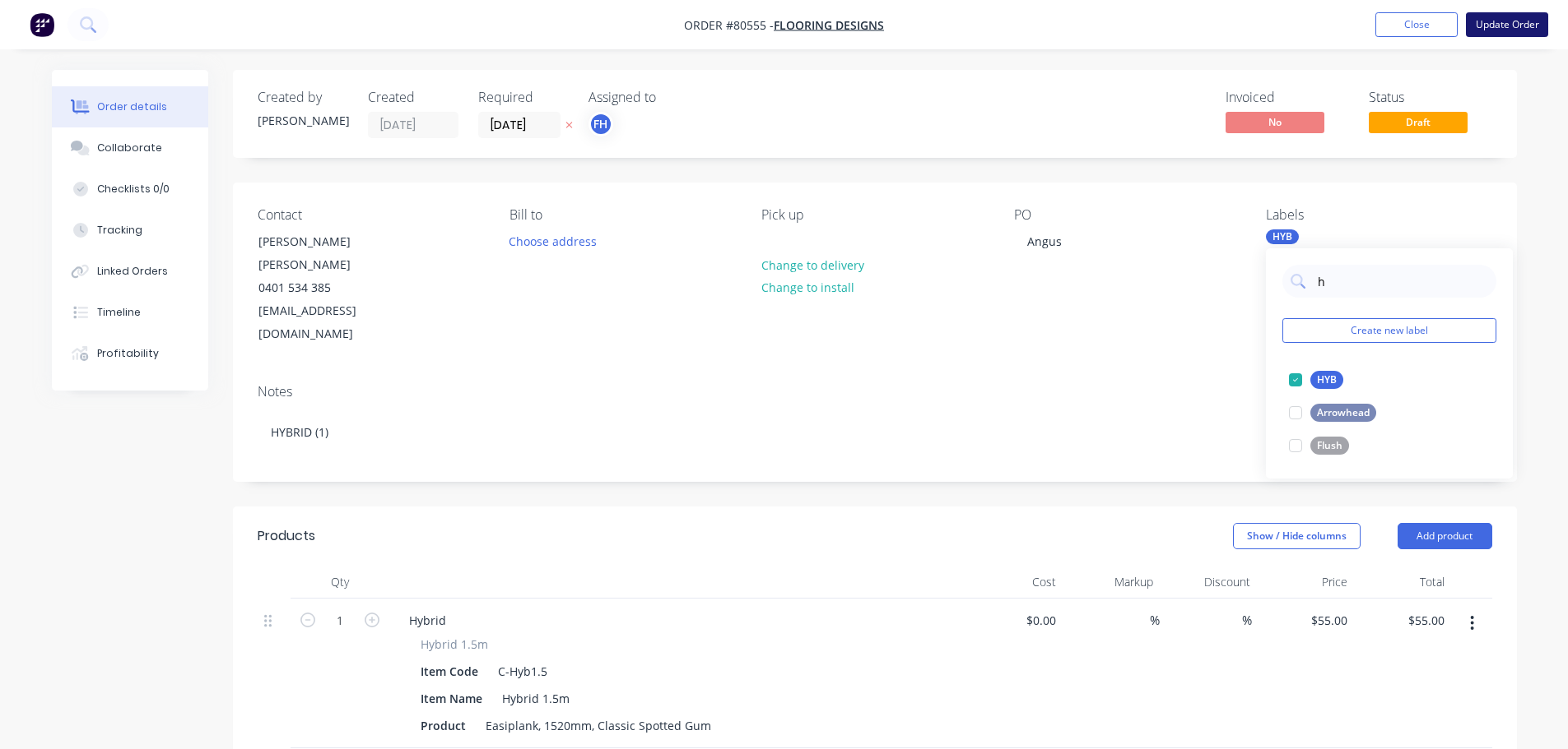
click at [1493, 23] on button "Update Order" at bounding box center [1507, 25] width 82 height 25
